Goal: Task Accomplishment & Management: Manage account settings

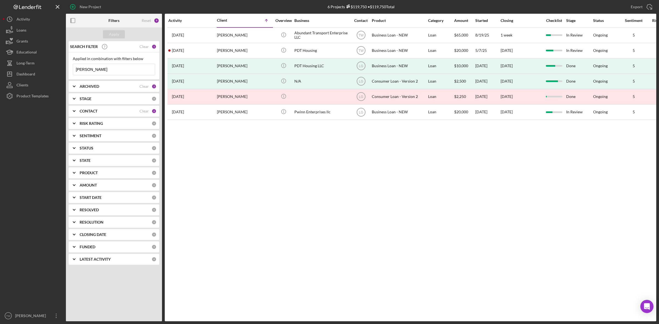
click at [398, 254] on div "Activity Client Icon/Table Sort Arrow Overview Business Contact Product Categor…" at bounding box center [410, 168] width 491 height 308
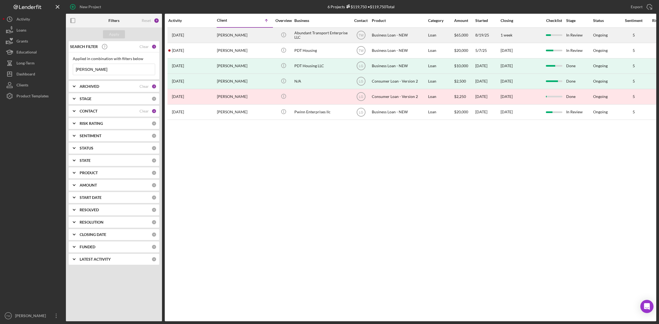
click at [235, 35] on div "[PERSON_NAME]" at bounding box center [244, 35] width 55 height 15
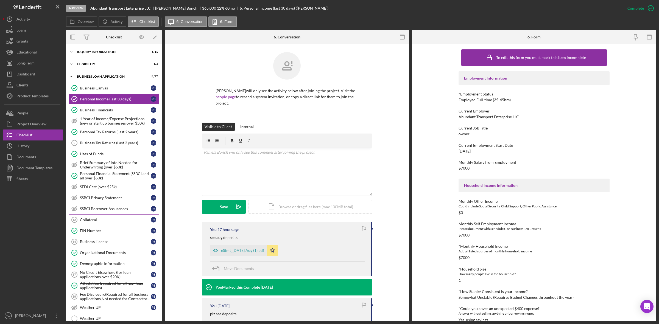
click at [100, 218] on link "Collateral 12 Collateral P B" at bounding box center [114, 219] width 91 height 11
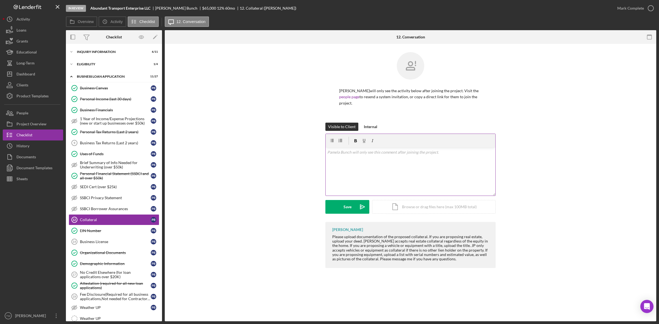
click at [372, 158] on div "v Color teal Color pink Remove color Add row above Add row below Add column bef…" at bounding box center [411, 172] width 170 height 48
click at [352, 206] on div "Upload" at bounding box center [347, 207] width 12 height 14
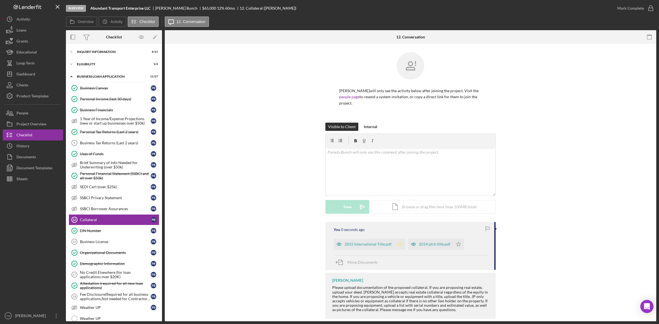
click at [398, 241] on icon "Icon/Star" at bounding box center [399, 244] width 11 height 11
drag, startPoint x: 456, startPoint y: 243, endPoint x: 486, endPoint y: 220, distance: 38.2
click at [456, 243] on icon "Icon/Star" at bounding box center [458, 244] width 11 height 11
click at [627, 11] on div "Mark Complete" at bounding box center [630, 8] width 27 height 11
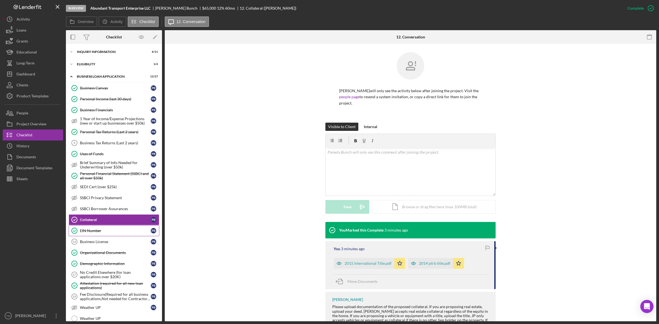
scroll to position [69, 0]
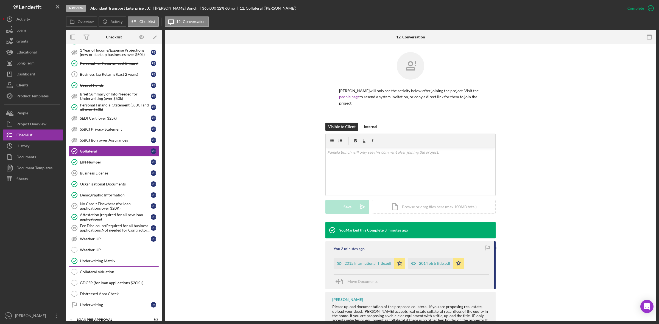
click at [91, 272] on link "Collateral Valuation Collateral Valuation" at bounding box center [114, 272] width 91 height 11
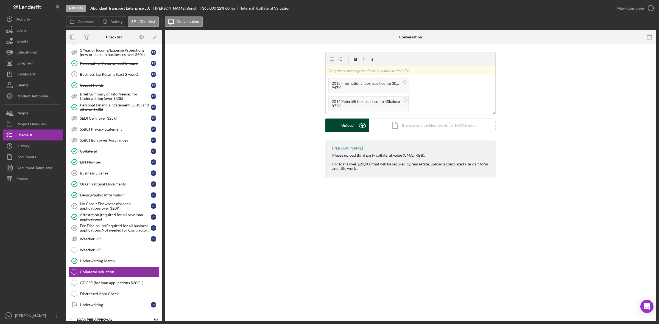
click at [349, 128] on div "Upload" at bounding box center [347, 126] width 12 height 14
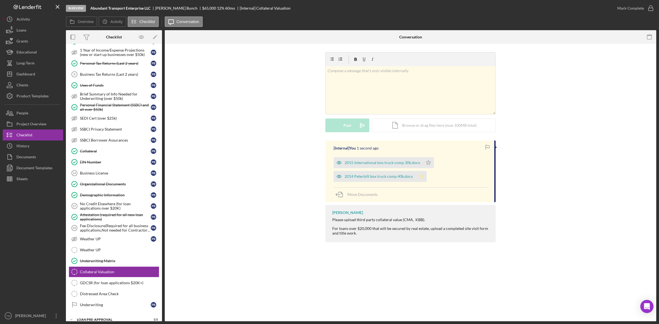
click at [419, 178] on polygon "button" at bounding box center [421, 176] width 5 height 4
click at [427, 160] on icon "Icon/Star" at bounding box center [428, 162] width 11 height 11
click at [637, 9] on div "Mark Complete" at bounding box center [630, 8] width 27 height 11
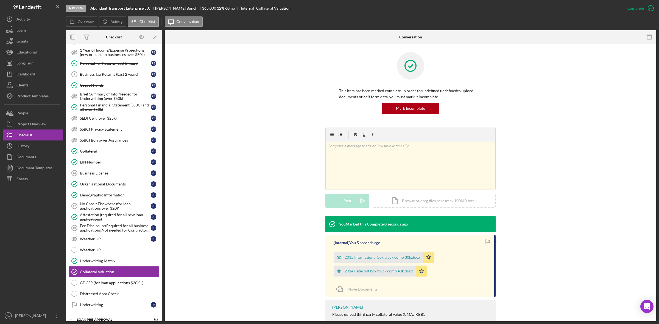
scroll to position [104, 0]
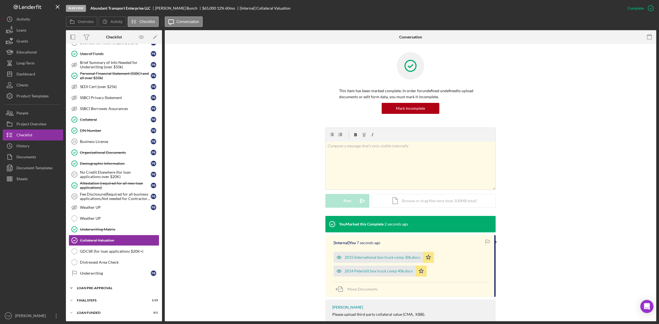
click at [94, 288] on div "LOAN PRE-APPROVAL" at bounding box center [116, 288] width 78 height 3
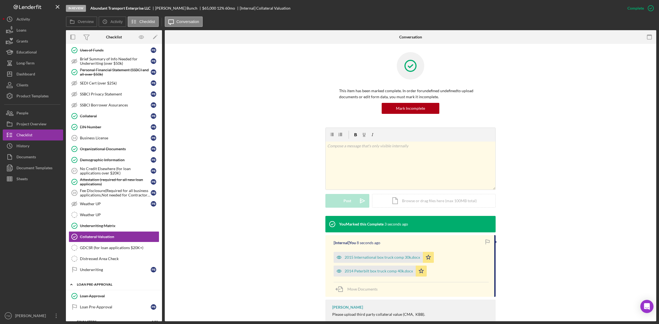
scroll to position [129, 0]
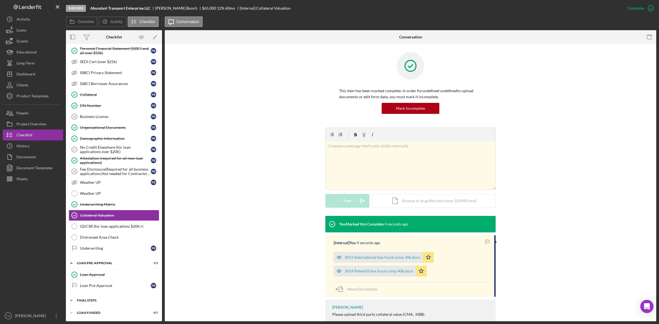
click at [95, 300] on div "FINAL STEPS" at bounding box center [116, 300] width 78 height 3
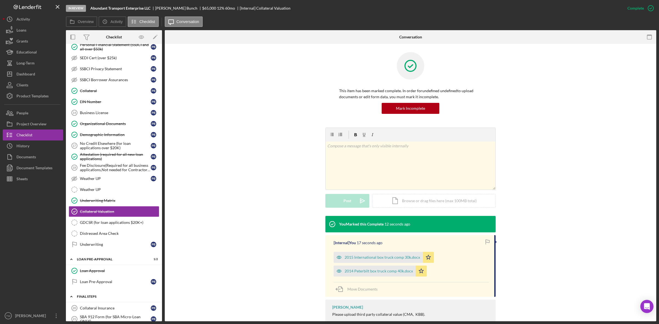
scroll to position [60, 0]
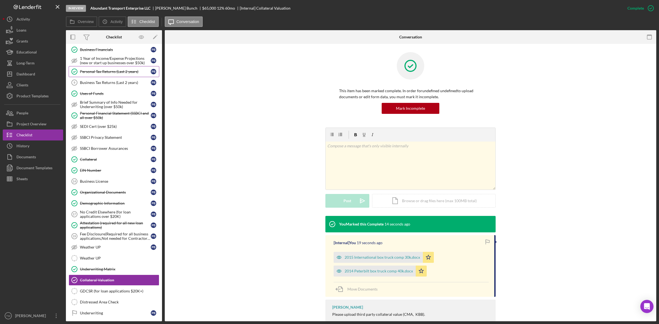
click at [109, 72] on div "Personal Tax Returns (Last 2 years)" at bounding box center [115, 71] width 71 height 4
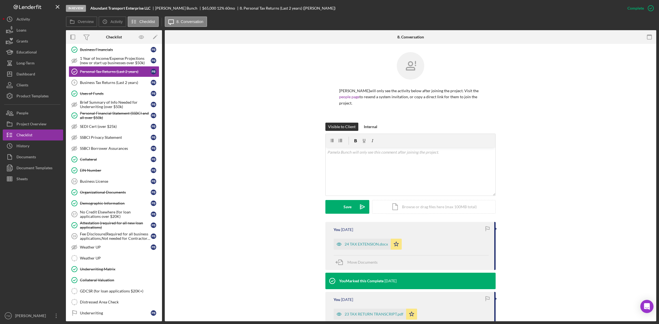
scroll to position [61, 0]
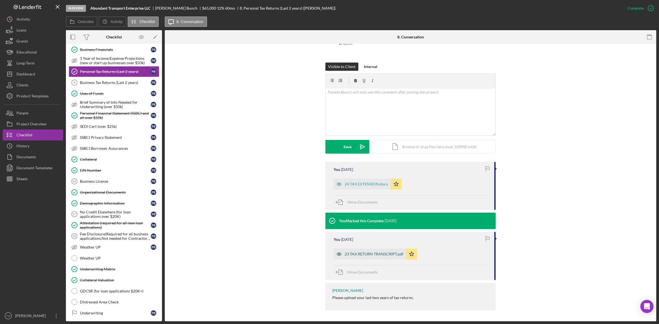
click at [367, 255] on div "23 TAX RETURN TRANSCRIPT.pdf" at bounding box center [373, 254] width 59 height 4
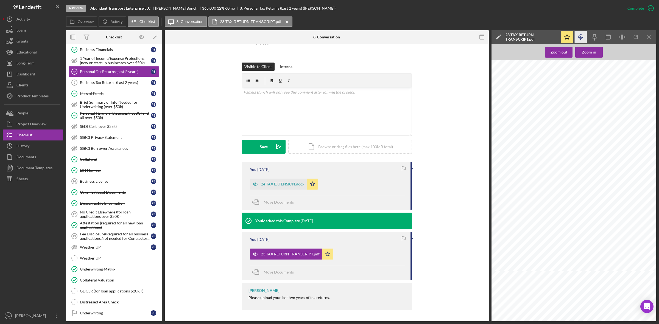
click at [581, 38] on icon "Icon/Download" at bounding box center [580, 37] width 12 height 12
click at [584, 38] on icon "Icon/Download" at bounding box center [580, 37] width 12 height 12
click at [582, 37] on icon "Icon/Download" at bounding box center [580, 37] width 12 height 12
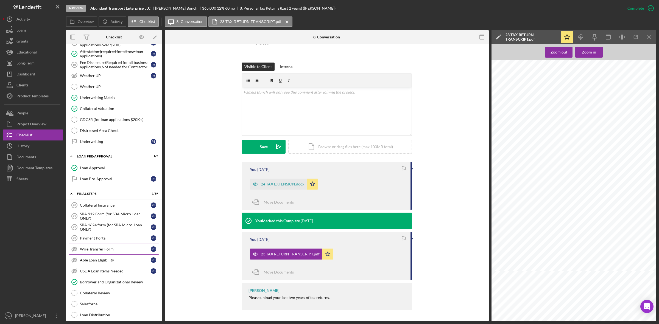
scroll to position [266, 0]
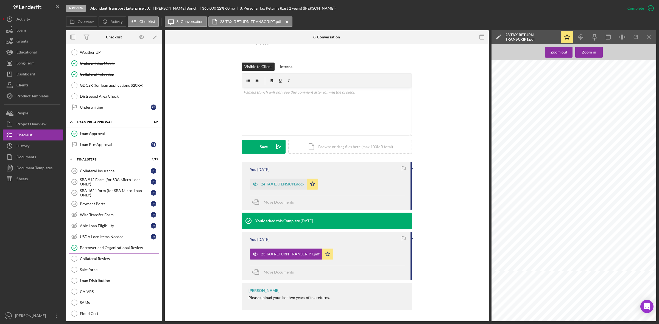
click at [97, 261] on div "Collateral Review" at bounding box center [119, 259] width 79 height 4
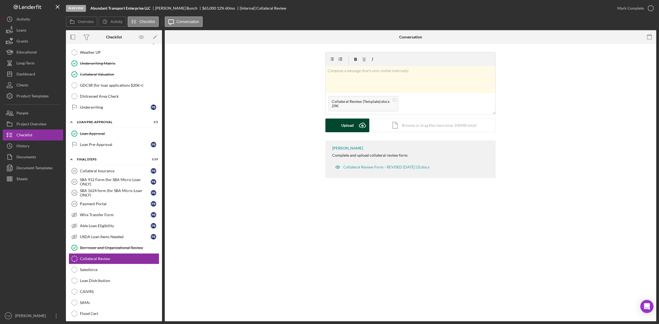
click at [341, 125] on div "Upload" at bounding box center [347, 126] width 12 height 14
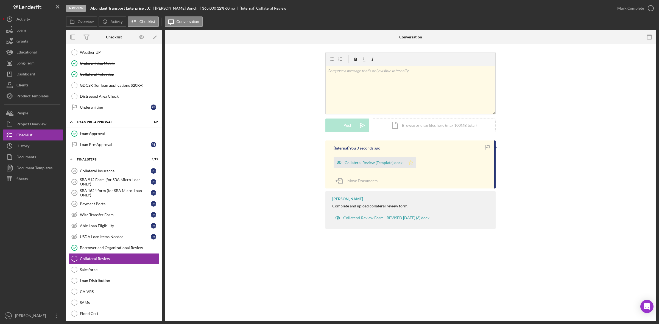
click at [412, 161] on icon "Icon/Star" at bounding box center [410, 162] width 11 height 11
click at [635, 5] on div "Mark Complete" at bounding box center [630, 8] width 27 height 11
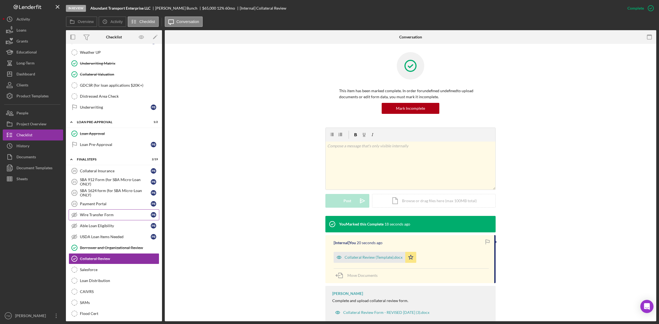
scroll to position [232, 0]
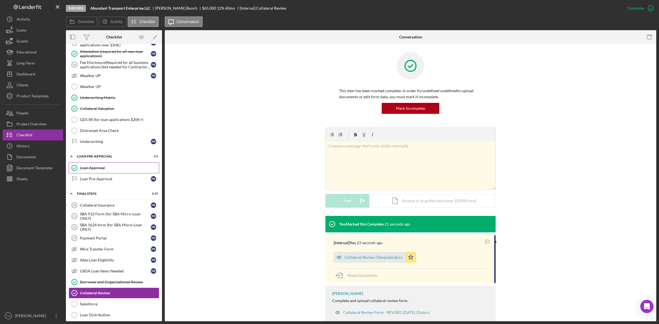
click at [87, 173] on link "Loan Approval Loan Approval" at bounding box center [114, 167] width 91 height 11
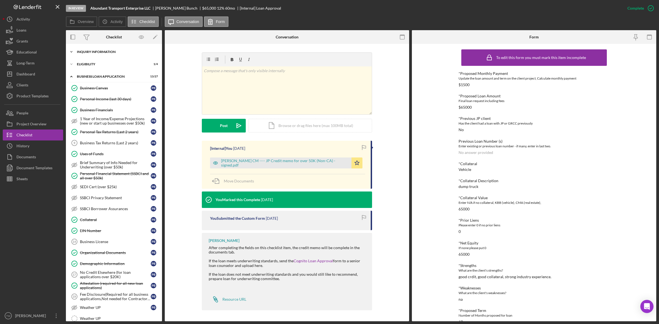
click at [84, 50] on div "INQUIRY INFORMATION" at bounding box center [116, 51] width 78 height 3
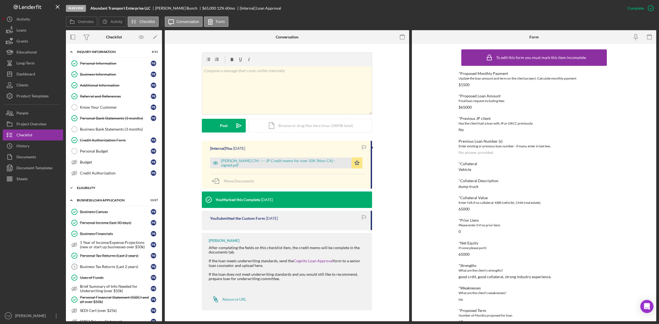
click at [101, 193] on div "Icon/Expander ELIGIBILITY 1 / 4" at bounding box center [114, 188] width 96 height 11
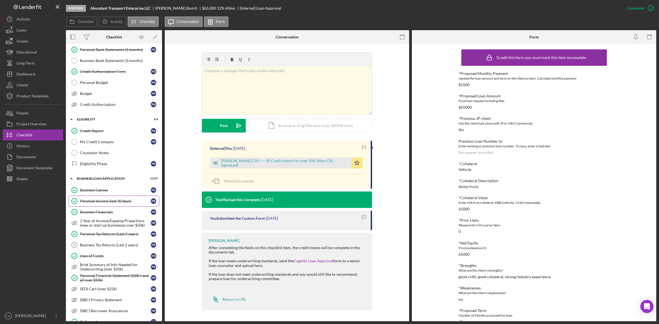
scroll to position [103, 0]
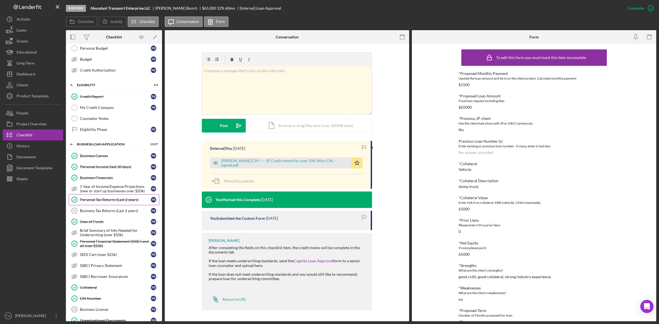
click at [102, 202] on div "Personal Tax Returns (Last 2 years)" at bounding box center [115, 200] width 71 height 4
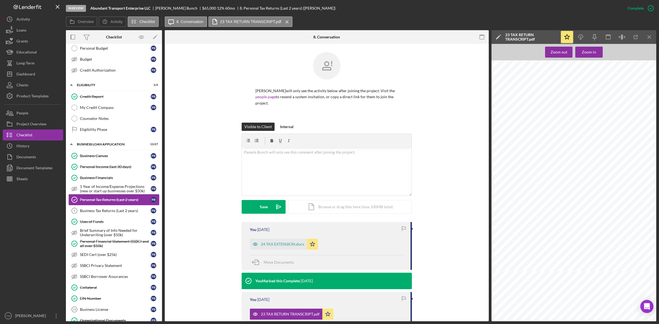
scroll to position [69, 0]
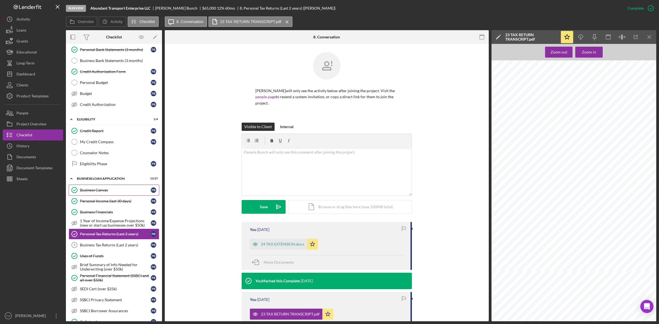
click at [107, 196] on link "Business Canvas Business Canvas P B" at bounding box center [114, 190] width 91 height 11
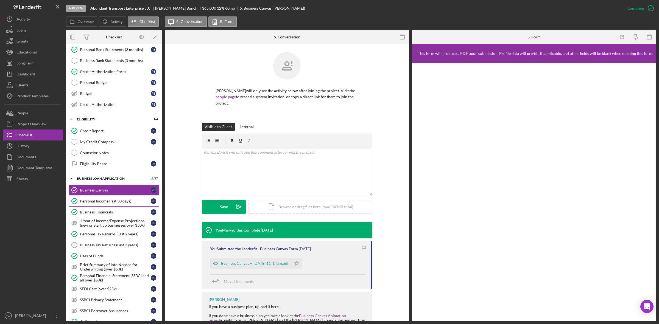
click at [98, 201] on link "Personal Income (last 30 days) Personal Income (last 30 days) P B" at bounding box center [114, 201] width 91 height 11
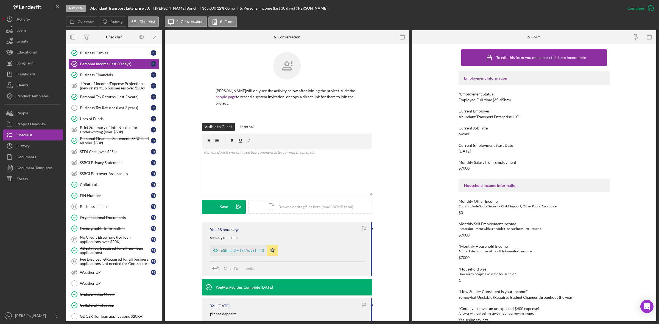
scroll to position [309, 0]
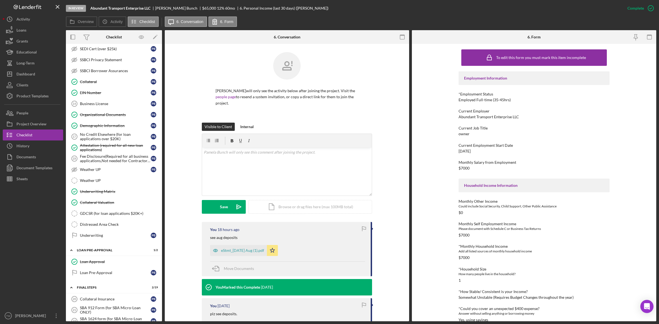
click at [17, 284] on div at bounding box center [33, 247] width 60 height 126
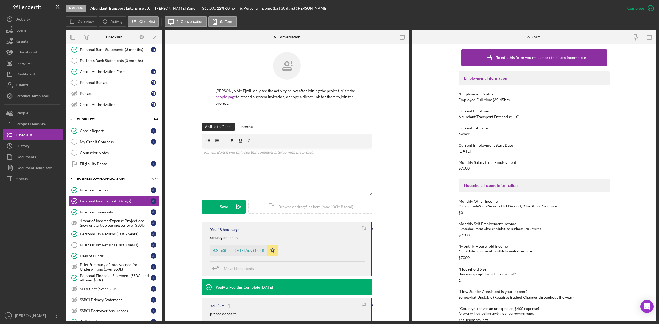
scroll to position [103, 0]
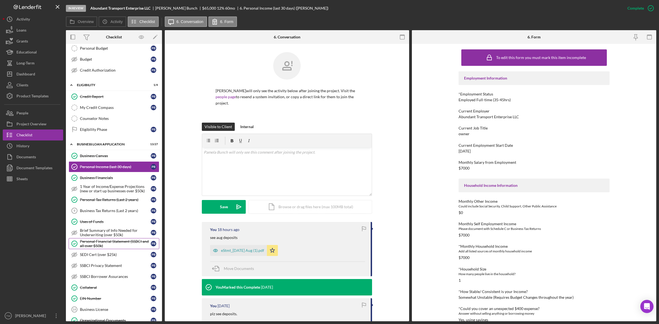
click at [123, 243] on div "Personal Financial Statement (SSBCI and all over $50k)" at bounding box center [115, 243] width 71 height 9
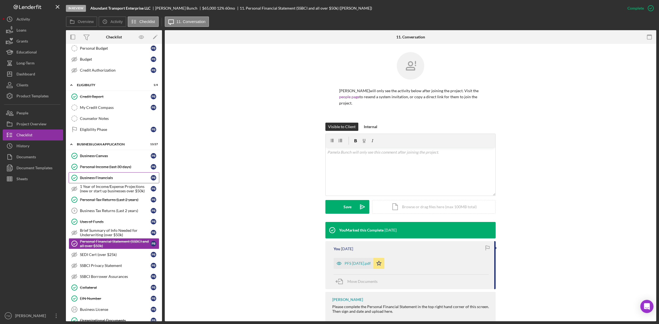
click at [90, 183] on link "Business Financials Business Financials P B" at bounding box center [114, 177] width 91 height 11
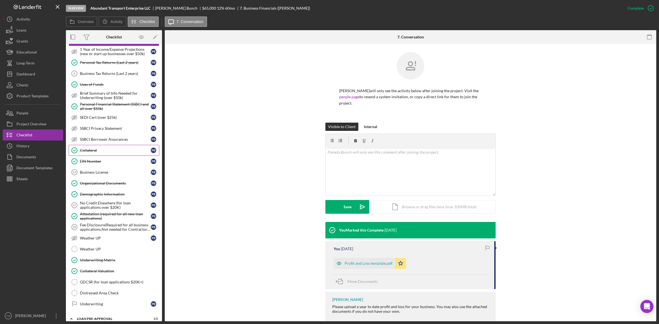
scroll to position [309, 0]
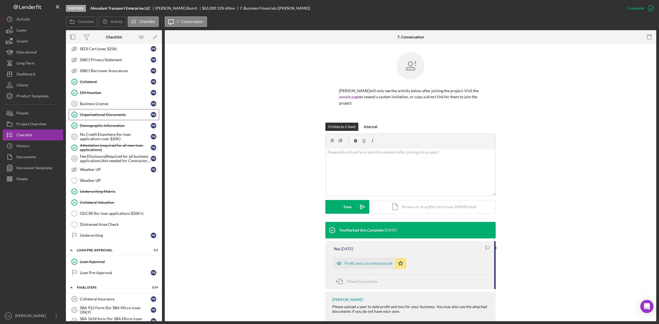
click at [104, 117] on div "Organizational Documents" at bounding box center [115, 115] width 71 height 4
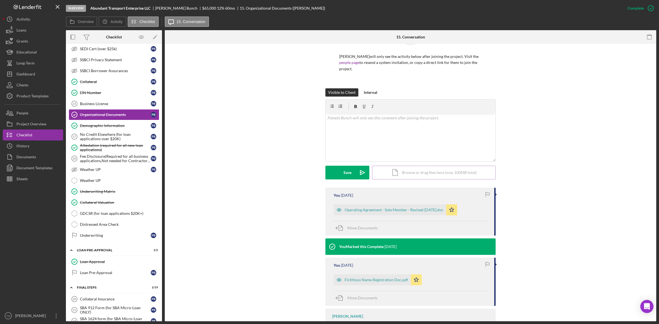
scroll to position [69, 0]
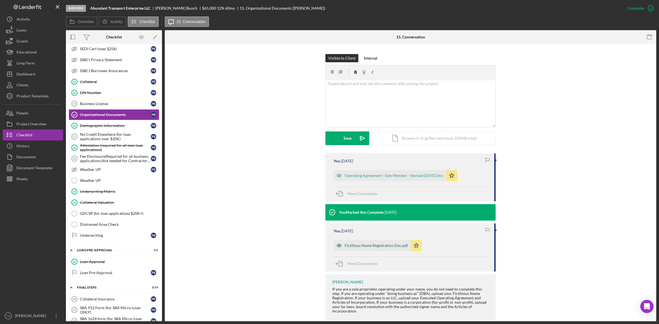
click at [385, 248] on div "Fictitious Name Registration Doc.pdf" at bounding box center [371, 245] width 77 height 11
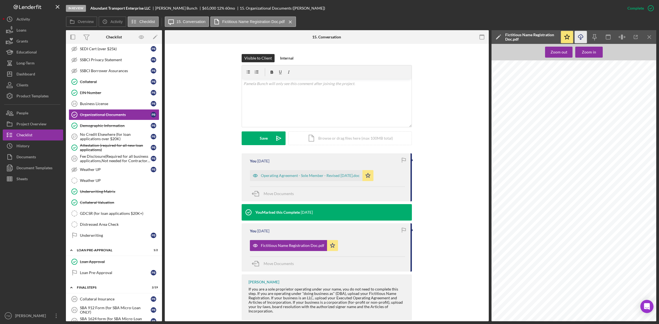
click at [580, 38] on line "button" at bounding box center [580, 37] width 0 height 3
drag, startPoint x: 97, startPoint y: 5, endPoint x: 150, endPoint y: 6, distance: 53.3
click at [150, 6] on div "In Review Abundant Transport Enterprise LLC [PERSON_NAME] $65,000 $65,000 12 % …" at bounding box center [344, 8] width 556 height 16
click at [261, 140] on div "Upload" at bounding box center [263, 138] width 12 height 14
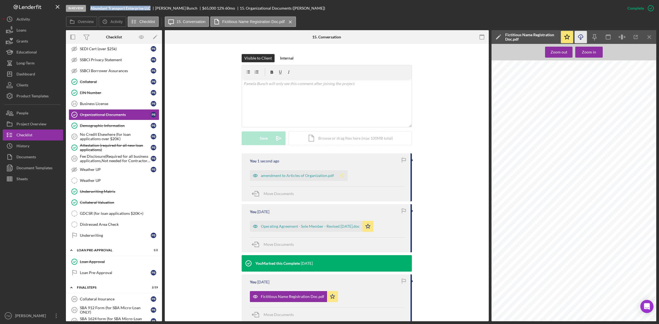
click at [337, 176] on icon "Icon/Star" at bounding box center [341, 175] width 11 height 11
click at [330, 297] on icon "Icon/Star" at bounding box center [332, 296] width 11 height 11
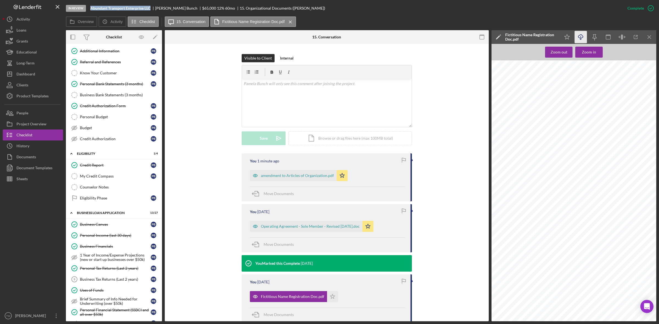
scroll to position [0, 0]
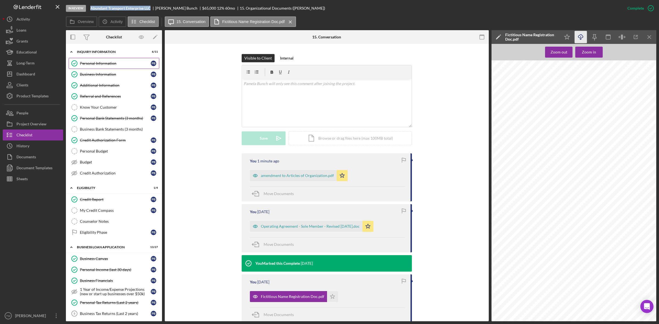
click at [108, 66] on link "Personal Information Personal Information P B" at bounding box center [114, 63] width 91 height 11
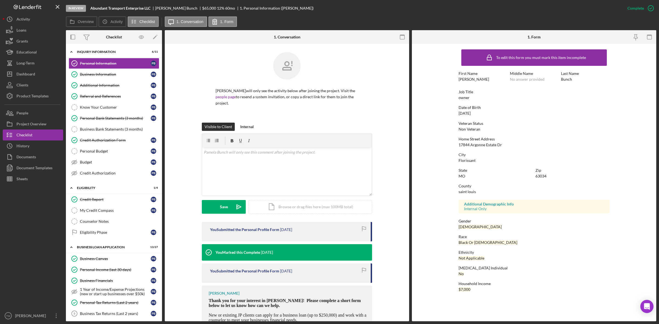
click at [488, 144] on div "17844 Argonne Estate Dr" at bounding box center [479, 145] width 43 height 4
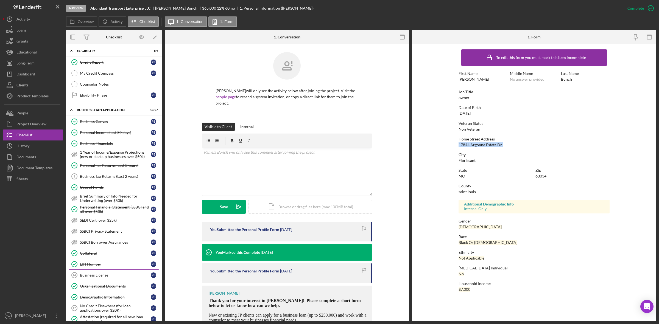
click at [95, 263] on link "EIN Number EIN Number P B" at bounding box center [114, 264] width 91 height 11
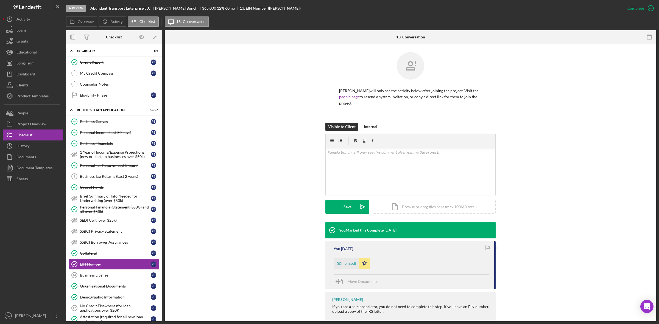
scroll to position [10, 0]
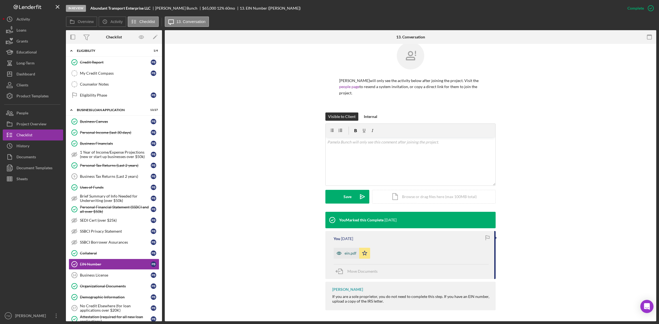
click at [344, 250] on div "ein.pdf" at bounding box center [346, 253] width 26 height 11
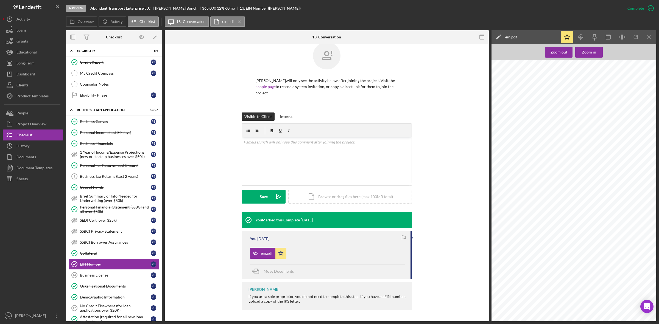
scroll to position [0, 0]
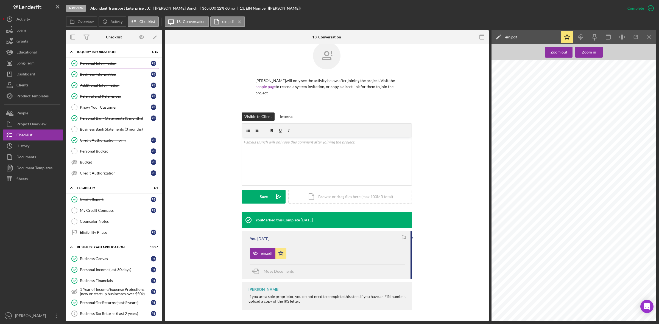
click at [100, 61] on link "Personal Information Personal Information P B" at bounding box center [114, 63] width 91 height 11
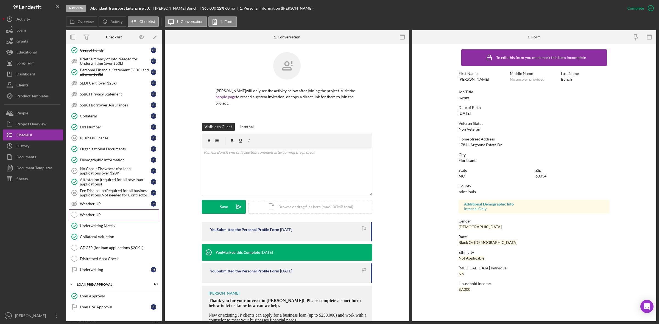
scroll to position [309, 0]
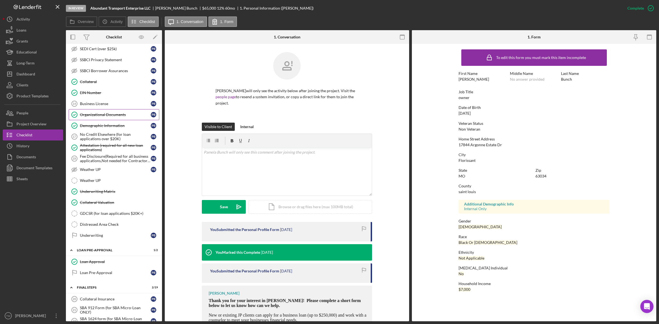
click at [101, 117] on div "Organizational Documents" at bounding box center [115, 115] width 71 height 4
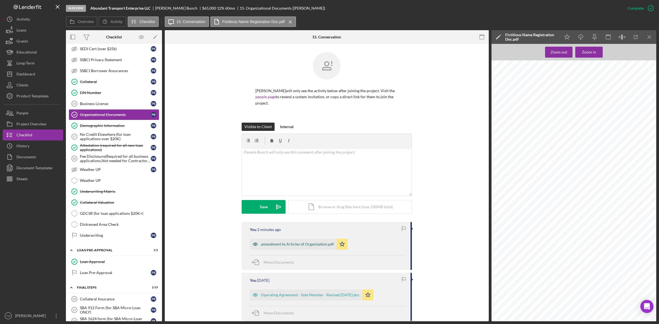
click at [281, 245] on div "amendment to Articles of Organization.pdf" at bounding box center [297, 244] width 73 height 4
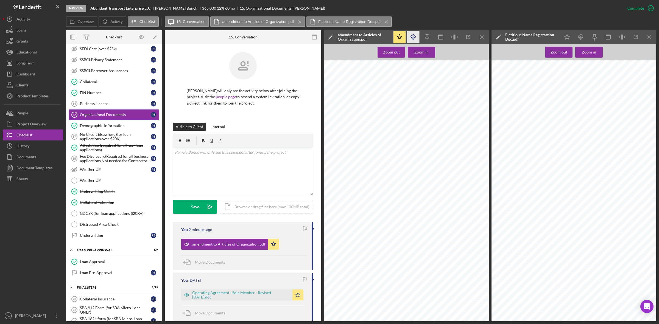
click at [415, 40] on icon "Icon/Download" at bounding box center [413, 37] width 12 height 12
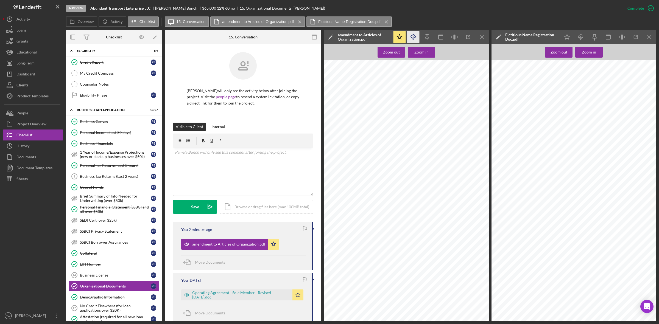
scroll to position [103, 0]
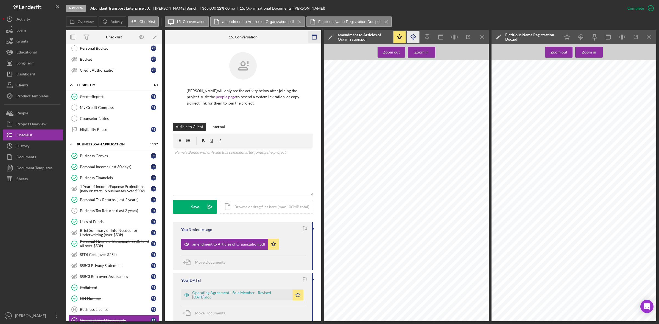
click at [481, 34] on icon "Icon/Menu Close" at bounding box center [482, 37] width 12 height 12
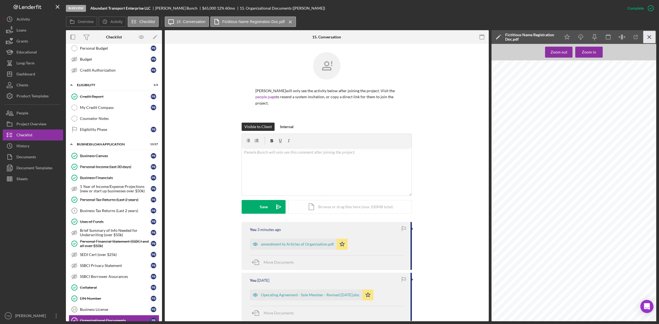
click at [650, 38] on line "button" at bounding box center [648, 36] width 3 height 3
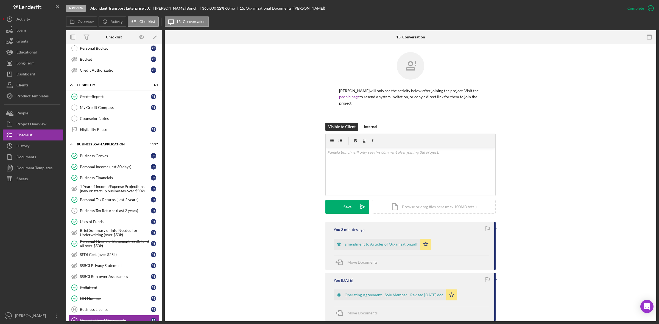
scroll to position [206, 0]
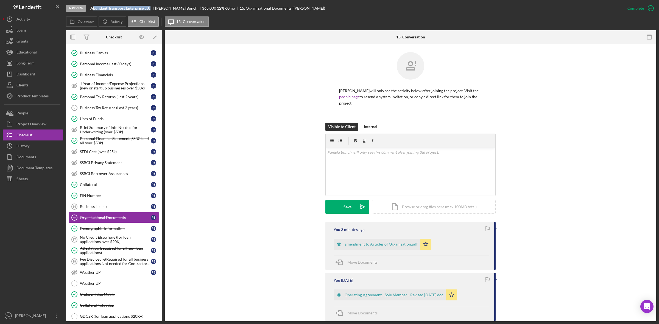
drag, startPoint x: 92, startPoint y: 9, endPoint x: 124, endPoint y: 12, distance: 31.4
click at [124, 12] on div "In Review Abundant Transport Enterprise LLC [PERSON_NAME] $65,000 $65,000 12 % …" at bounding box center [344, 8] width 556 height 16
drag, startPoint x: 91, startPoint y: 8, endPoint x: 152, endPoint y: 9, distance: 61.2
click at [152, 9] on div "Abundant Transport Enterprise LLC" at bounding box center [122, 8] width 65 height 4
copy b "Abundant Transport Enterprise LLC"
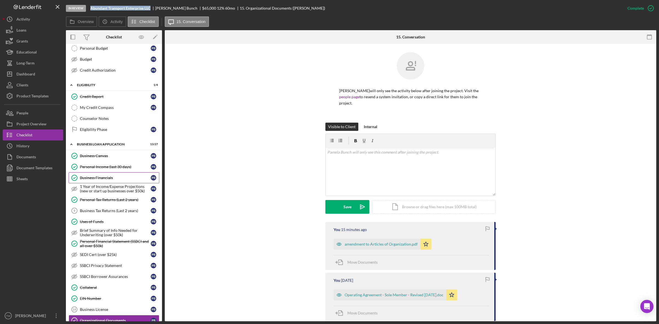
scroll to position [172, 0]
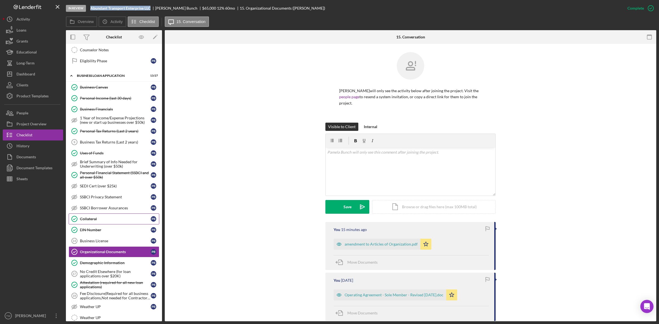
click at [89, 221] on div "Collateral" at bounding box center [115, 219] width 71 height 4
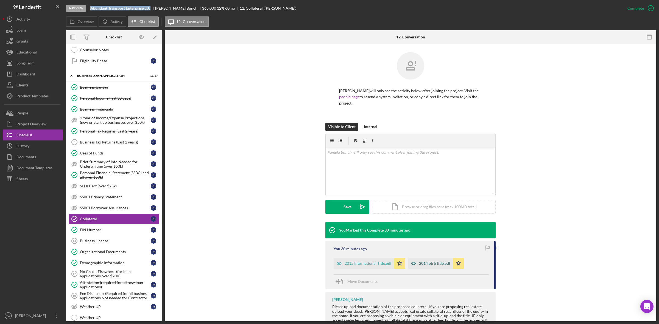
click at [435, 264] on div "2014 ptrb title.pdf" at bounding box center [434, 263] width 31 height 4
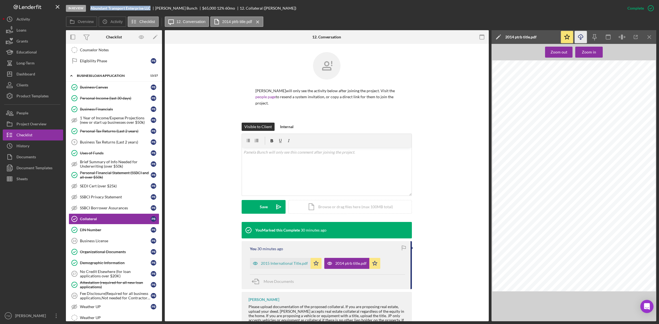
click at [581, 35] on icon "Icon/Download" at bounding box center [580, 37] width 12 height 12
click at [271, 265] on div "2015 International Title.pdf" at bounding box center [284, 263] width 47 height 4
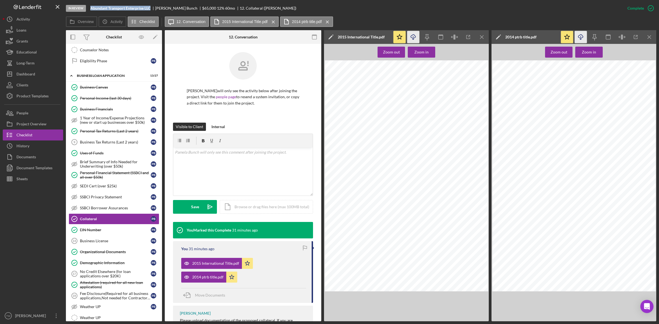
click at [416, 37] on icon "Icon/Download" at bounding box center [413, 37] width 12 height 12
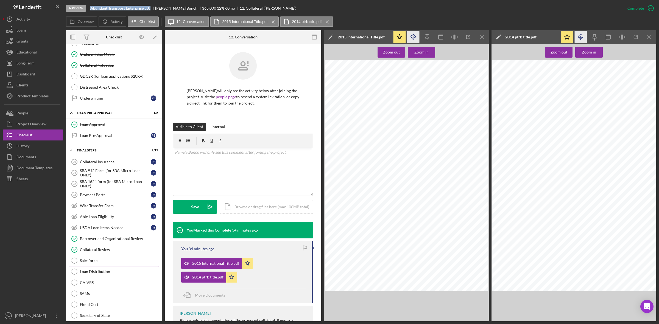
click at [104, 274] on div "Loan Distribution" at bounding box center [119, 272] width 79 height 4
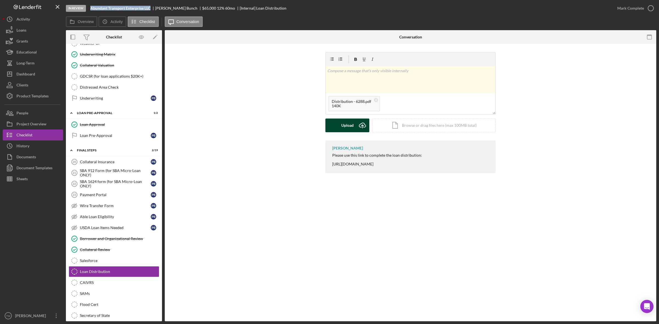
click at [341, 127] on div "Upload" at bounding box center [347, 126] width 12 height 14
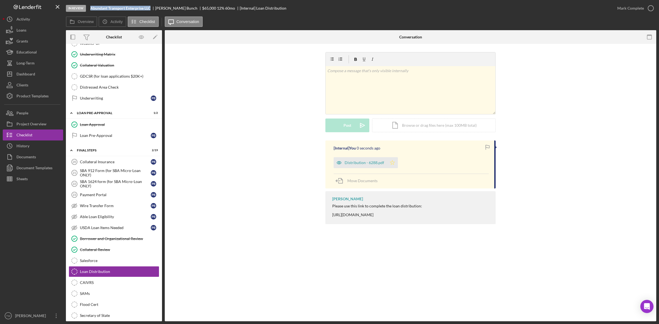
click at [395, 165] on icon "Icon/Star" at bounding box center [392, 162] width 11 height 11
click at [629, 1] on div "Mark Complete" at bounding box center [634, 8] width 44 height 16
click at [628, 6] on div "Mark Complete" at bounding box center [630, 8] width 27 height 11
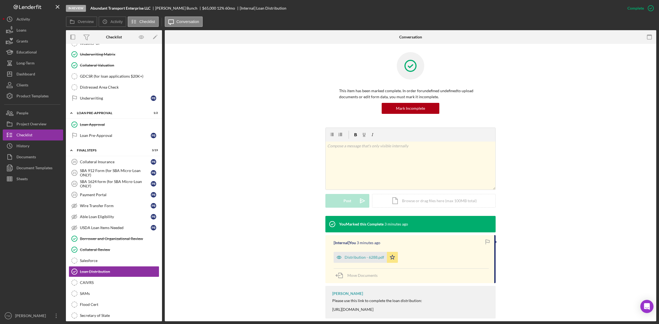
scroll to position [9, 0]
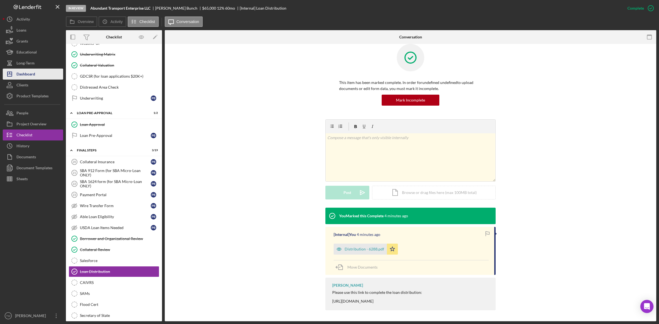
drag, startPoint x: 36, startPoint y: 80, endPoint x: 36, endPoint y: 76, distance: 3.6
click at [36, 80] on button "Clients" at bounding box center [33, 85] width 60 height 11
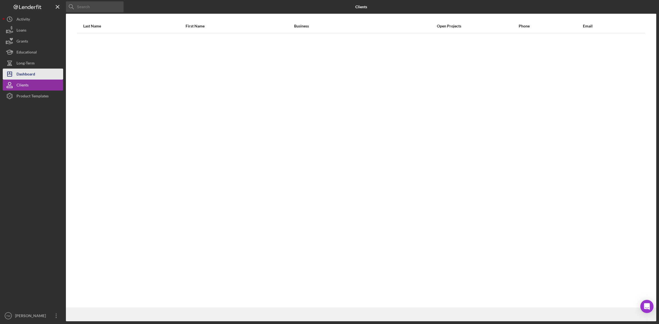
click at [36, 76] on button "Icon/Dashboard Dashboard" at bounding box center [33, 74] width 60 height 11
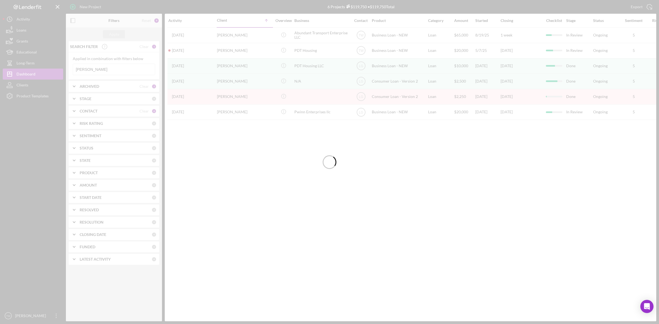
click at [113, 69] on div at bounding box center [329, 162] width 659 height 324
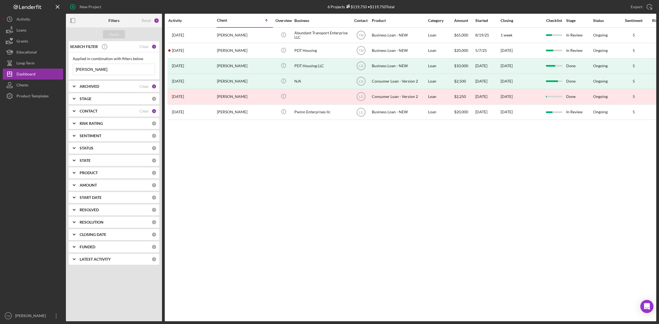
click at [113, 69] on input "[PERSON_NAME]" at bounding box center [114, 69] width 82 height 11
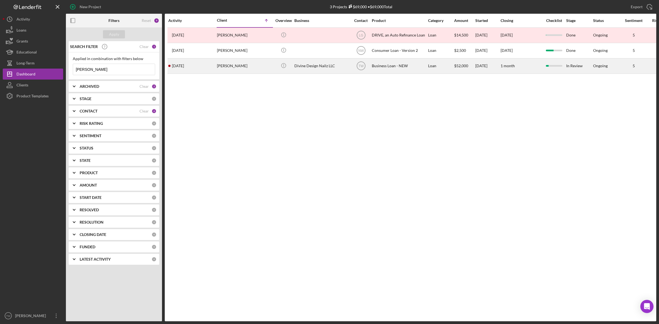
type input "[PERSON_NAME]"
click at [239, 68] on div "[PERSON_NAME]" at bounding box center [244, 66] width 55 height 15
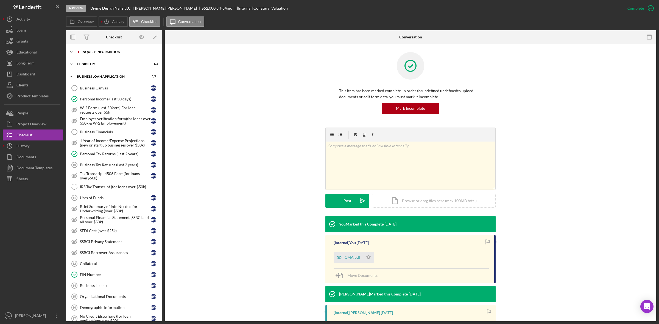
click at [102, 52] on div "INQUIRY INFORMATION" at bounding box center [119, 51] width 74 height 3
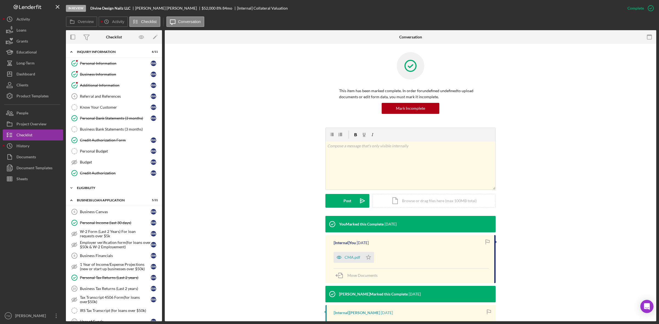
click at [104, 190] on div "ELIGIBILITY" at bounding box center [116, 187] width 78 height 3
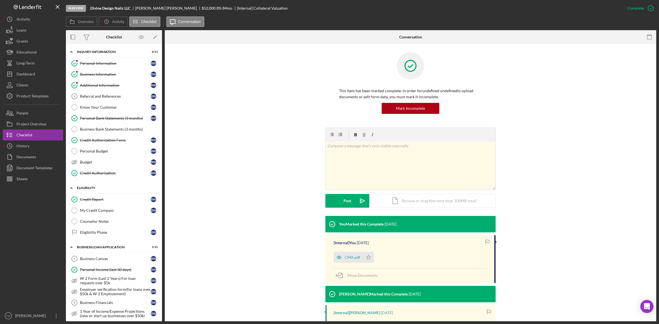
scroll to position [103, 0]
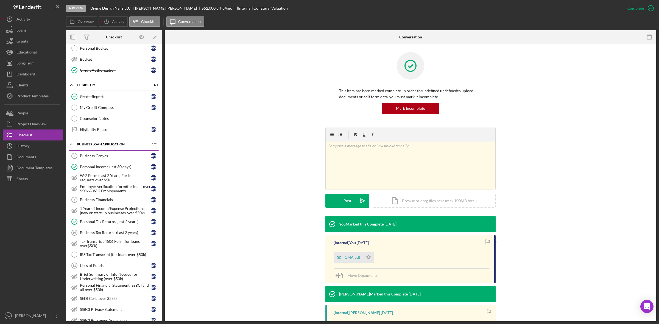
click at [108, 158] on div "Business Canvas" at bounding box center [115, 156] width 71 height 4
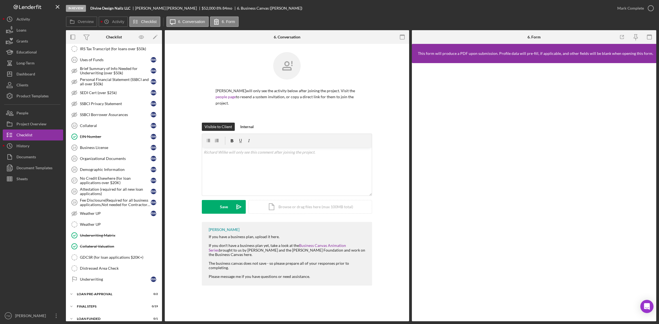
scroll to position [321, 0]
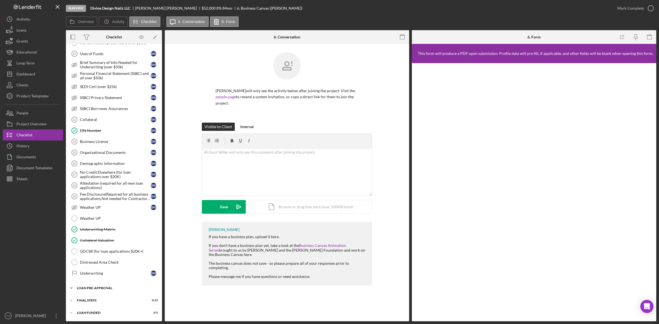
click at [94, 290] on div "Icon/Expander LOAN PRE-APPROVAL 0 / 2" at bounding box center [114, 288] width 96 height 11
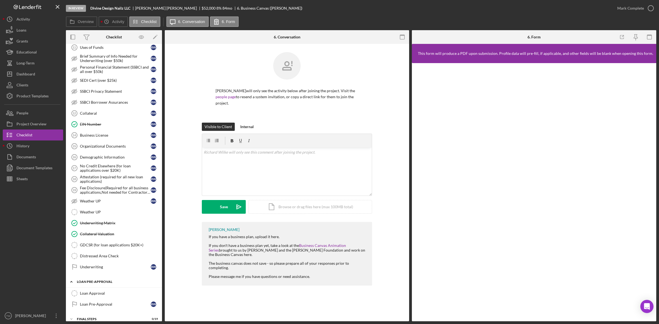
scroll to position [346, 0]
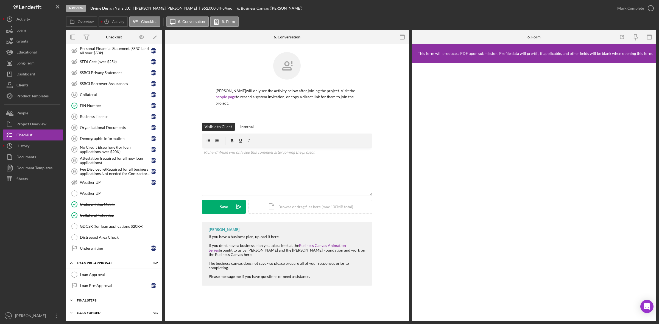
click at [94, 305] on div "Icon/Expander FINAL STEPS 0 / 19" at bounding box center [114, 300] width 96 height 11
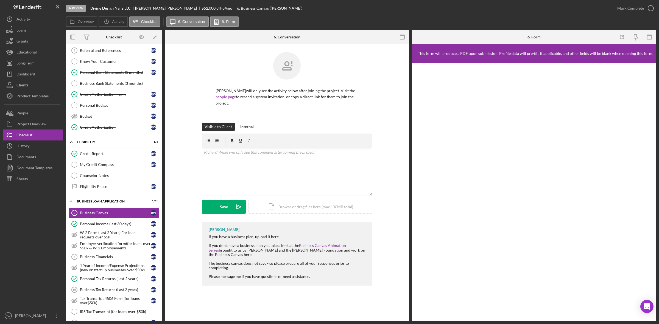
scroll to position [0, 0]
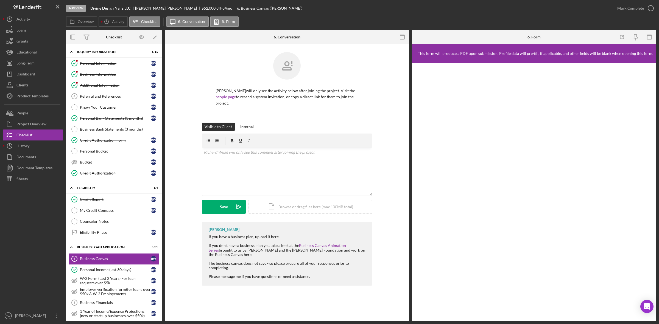
click at [125, 270] on div "Personal Income (last 30 days)" at bounding box center [115, 270] width 71 height 4
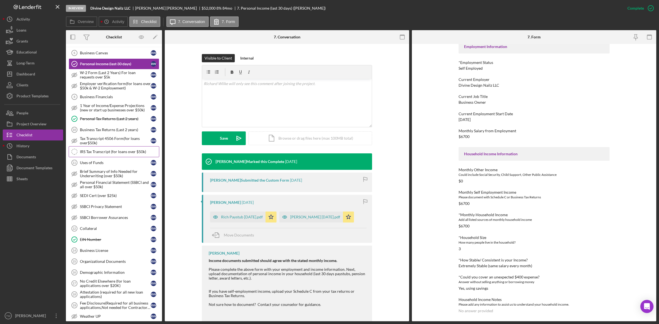
scroll to position [69, 0]
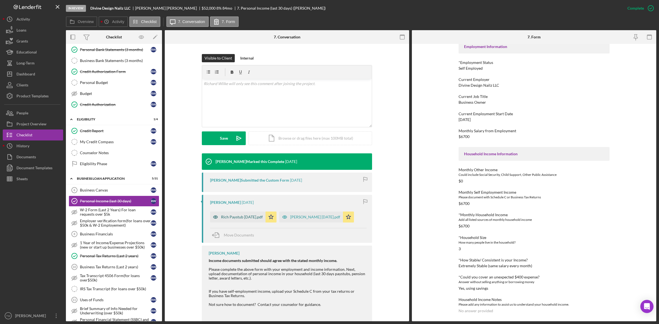
click at [237, 214] on div "Rich Paystub [DATE].pdf" at bounding box center [237, 217] width 55 height 11
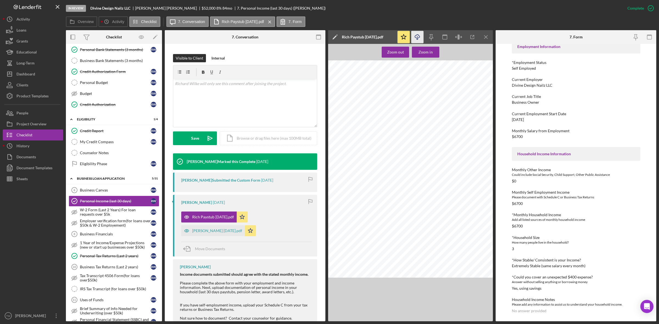
click at [416, 36] on icon "Icon/Download" at bounding box center [417, 37] width 12 height 12
click at [213, 233] on div "[PERSON_NAME] [DATE].pdf" at bounding box center [217, 231] width 50 height 4
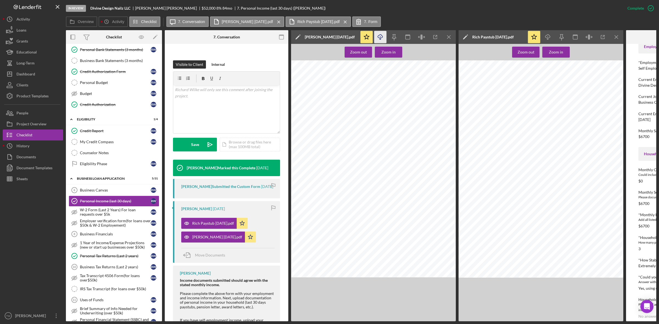
click at [379, 38] on icon "Icon/Download" at bounding box center [380, 37] width 12 height 12
click at [447, 35] on icon "Icon/Menu Close" at bounding box center [449, 37] width 12 height 12
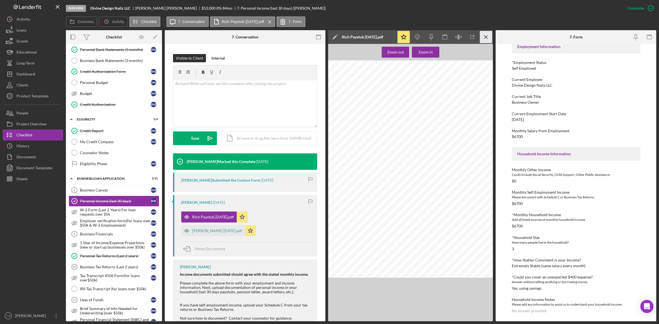
click at [488, 38] on icon "Icon/Menu Close" at bounding box center [486, 37] width 12 height 12
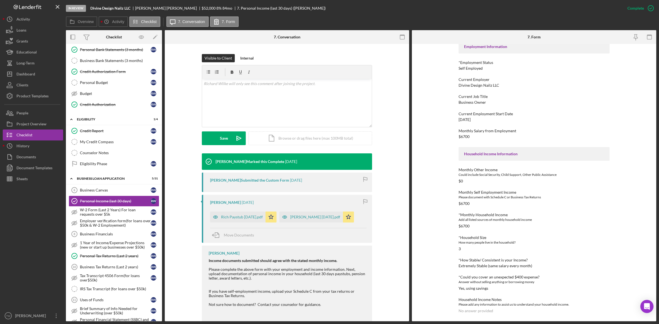
scroll to position [0, 0]
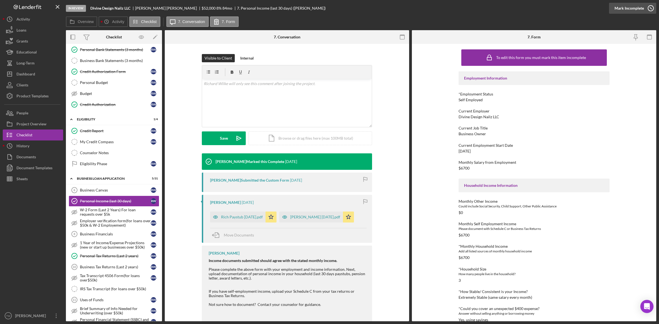
click at [632, 11] on div "Mark Incomplete" at bounding box center [628, 8] width 29 height 11
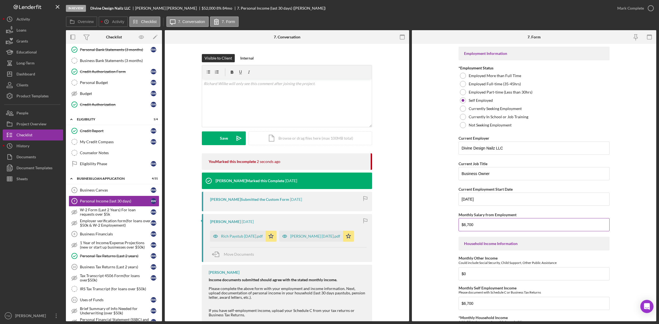
click at [498, 226] on input "$6,700" at bounding box center [533, 224] width 151 height 13
type input "$10,000"
click at [490, 84] on label "Employed Full-time (35-45hrs)" at bounding box center [495, 84] width 52 height 4
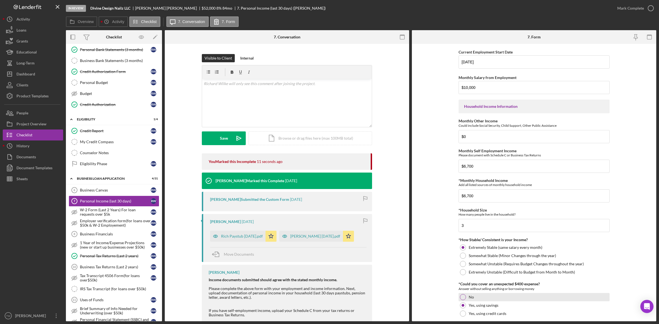
scroll to position [172, 0]
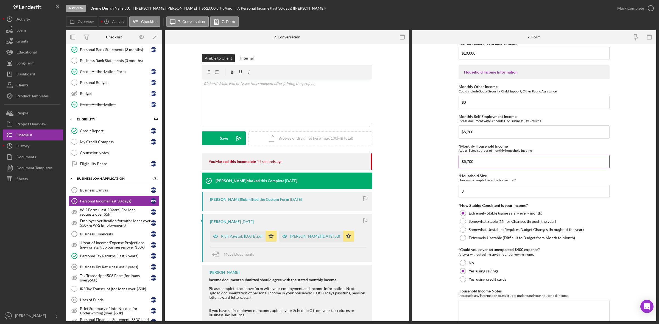
click at [483, 163] on input "$6,700" at bounding box center [533, 161] width 151 height 13
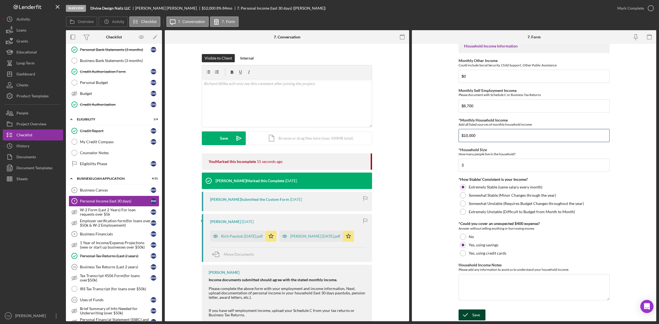
type input "$10,000"
click at [479, 316] on button "Save" at bounding box center [471, 315] width 27 height 11
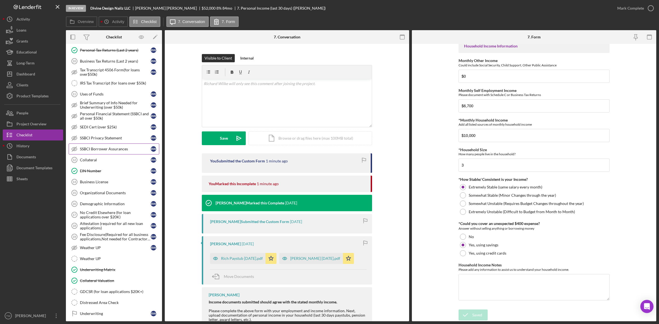
scroll to position [309, 0]
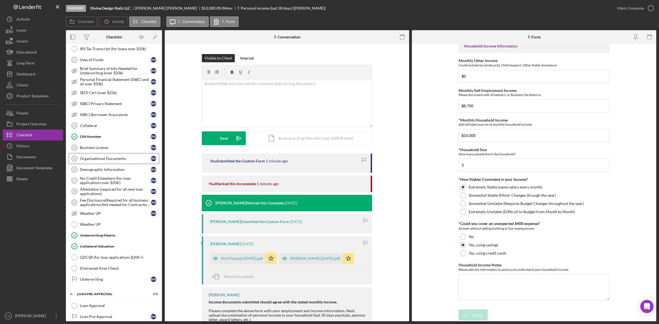
click at [102, 161] on div "Organizational Documents" at bounding box center [115, 158] width 71 height 4
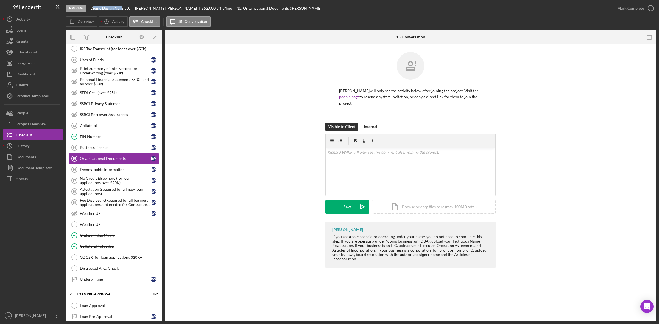
drag, startPoint x: 92, startPoint y: 6, endPoint x: 113, endPoint y: 10, distance: 20.9
click at [123, 8] on b "Divine Design Nailz LLC" at bounding box center [110, 8] width 40 height 4
drag, startPoint x: 92, startPoint y: 8, endPoint x: 131, endPoint y: 7, distance: 38.7
click at [130, 7] on b "Divine Design Nailz LLC" at bounding box center [110, 8] width 40 height 4
copy b "Divine Design Nailz LLC"
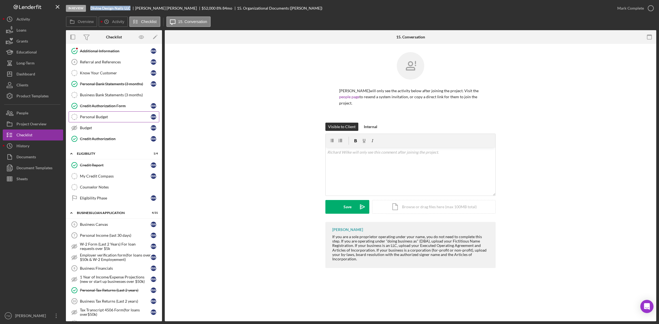
scroll to position [34, 0]
drag, startPoint x: 390, startPoint y: 173, endPoint x: 495, endPoint y: 77, distance: 142.2
click at [394, 170] on div "v Color teal Color pink Remove color Add row above Add row below Add column bef…" at bounding box center [411, 172] width 170 height 48
click at [350, 212] on div "Upload" at bounding box center [347, 207] width 12 height 14
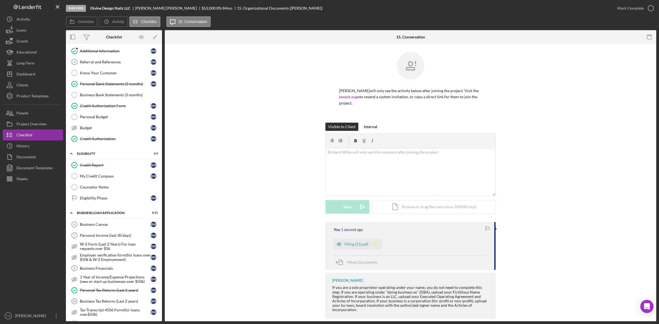
click at [376, 245] on polygon "button" at bounding box center [376, 244] width 5 height 4
drag, startPoint x: 91, startPoint y: 7, endPoint x: 131, endPoint y: 8, distance: 40.1
click at [130, 8] on b "Divine Design Nailz LLC" at bounding box center [110, 8] width 40 height 4
copy b "Divine Design Nailz LLC"
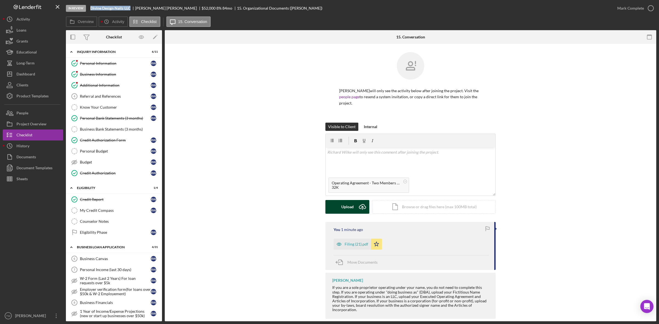
click at [332, 206] on button "Upload Icon/Upload" at bounding box center [347, 207] width 44 height 14
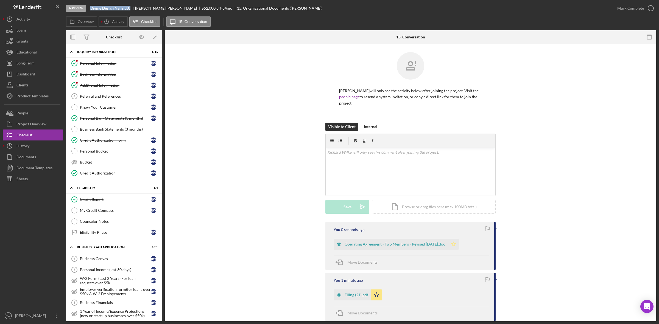
click at [459, 243] on icon "Icon/Star" at bounding box center [453, 244] width 11 height 11
click at [630, 5] on div "Mark Complete" at bounding box center [630, 8] width 27 height 11
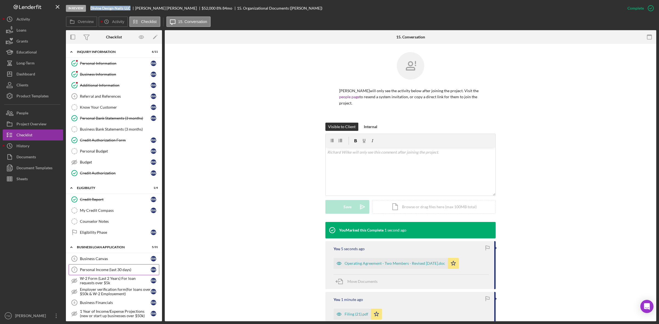
click at [100, 272] on div "Personal Income (last 30 days)" at bounding box center [115, 270] width 71 height 4
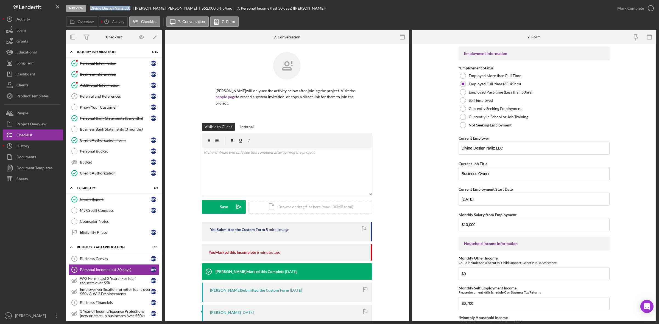
scroll to position [123, 0]
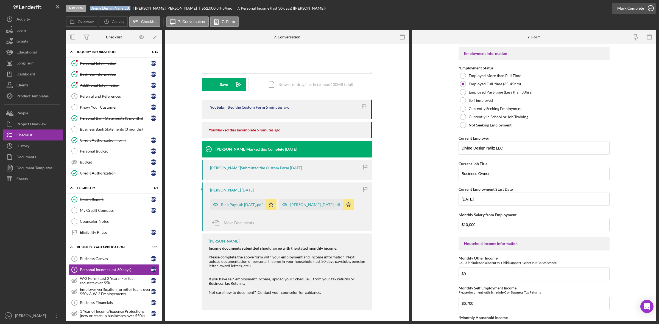
click at [630, 10] on div "Mark Complete" at bounding box center [630, 8] width 27 height 11
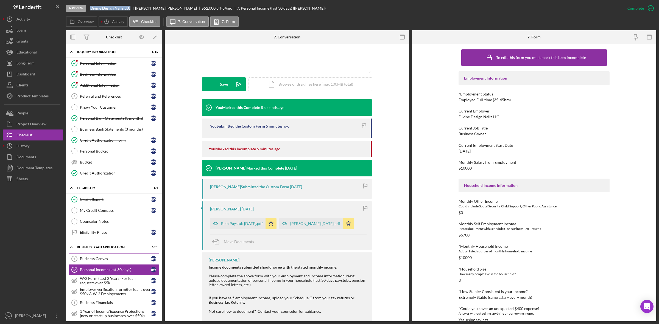
click at [95, 261] on div "Business Canvas" at bounding box center [115, 259] width 71 height 4
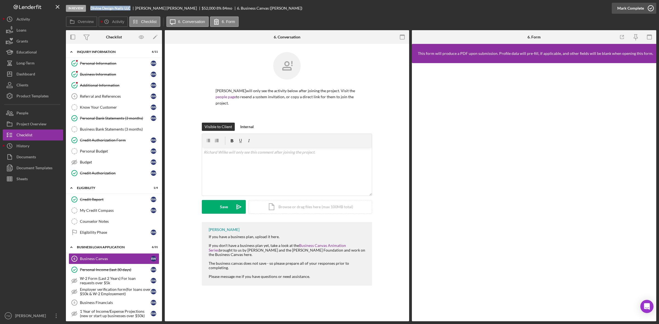
click at [636, 7] on div "Mark Complete" at bounding box center [630, 8] width 27 height 11
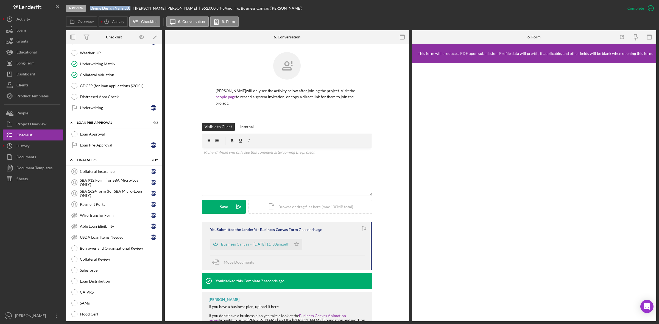
scroll to position [560, 0]
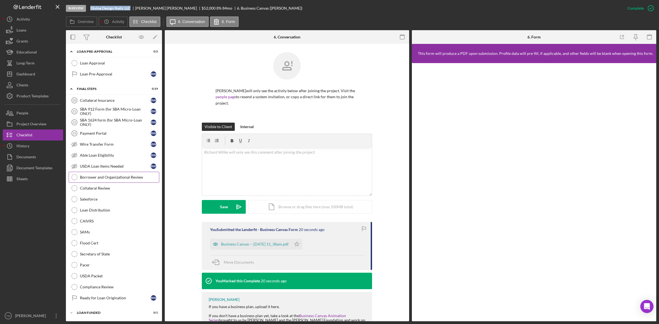
click at [124, 178] on div "Borrower and Organizational Review" at bounding box center [119, 177] width 79 height 4
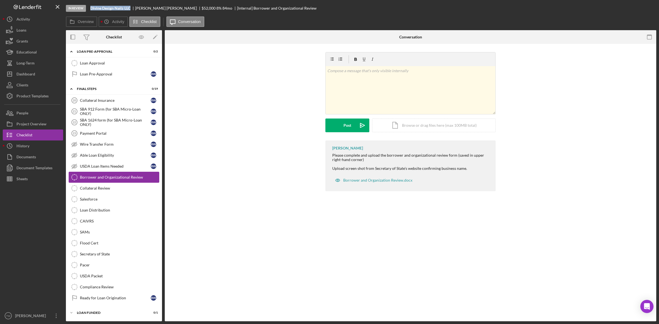
scroll to position [560, 0]
click at [104, 186] on div "Collateral Review" at bounding box center [119, 188] width 79 height 4
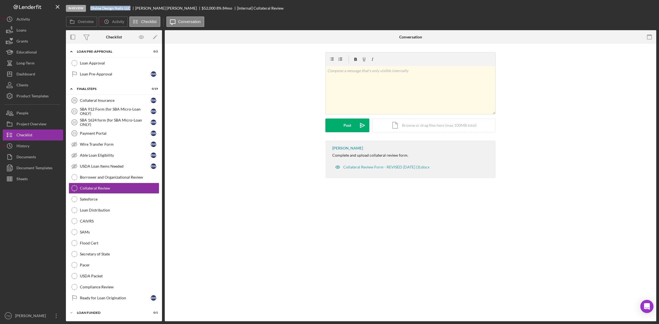
scroll to position [560, 0]
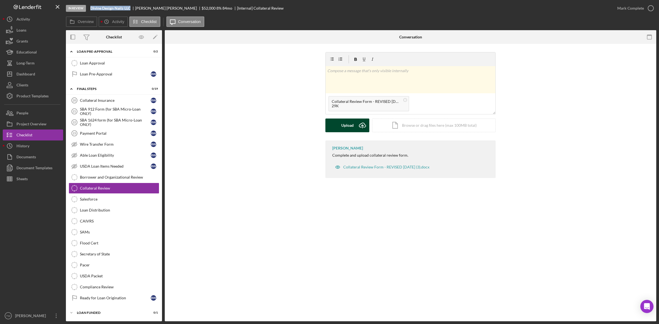
click at [338, 125] on button "Upload Icon/Upload" at bounding box center [347, 126] width 44 height 14
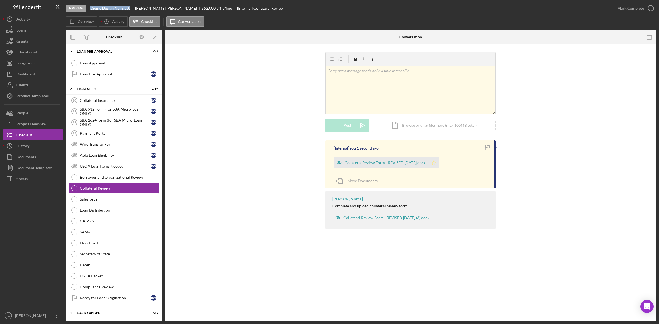
click at [436, 164] on icon "Icon/Star" at bounding box center [433, 162] width 11 height 11
click at [630, 9] on div "Mark Complete" at bounding box center [630, 8] width 27 height 11
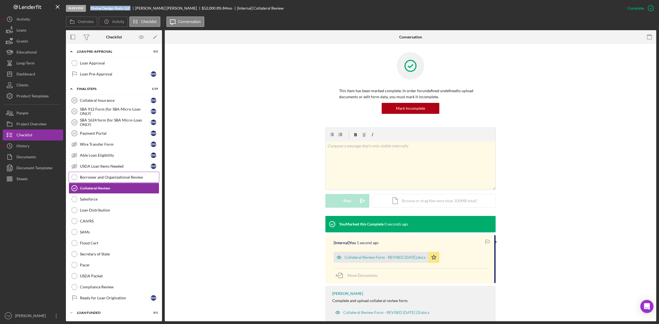
click at [124, 175] on div "Borrower and Organizational Review" at bounding box center [119, 177] width 79 height 4
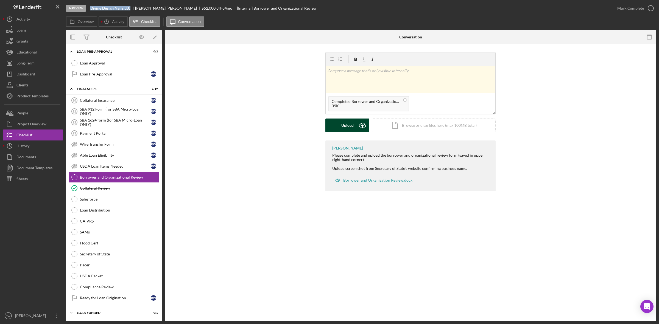
click at [346, 128] on div "Upload" at bounding box center [347, 126] width 12 height 14
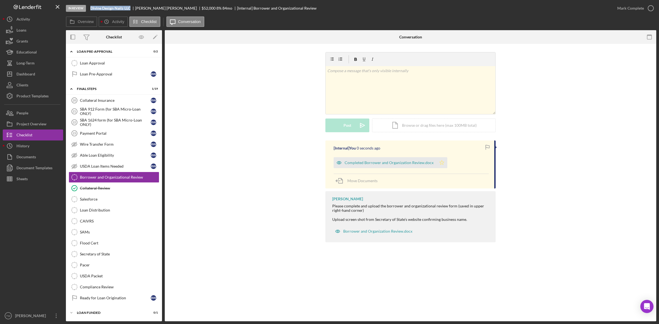
click at [441, 163] on polygon "button" at bounding box center [441, 162] width 5 height 4
click at [630, 10] on div "Mark Complete" at bounding box center [630, 8] width 27 height 11
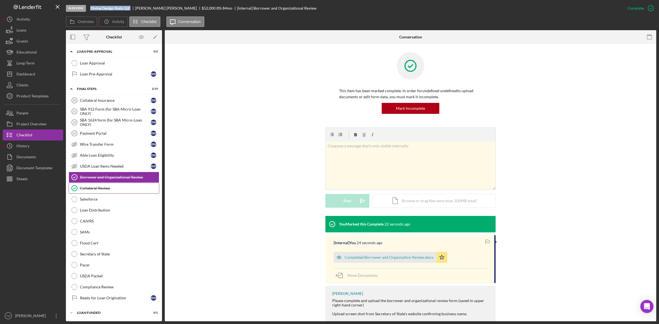
click at [122, 188] on div "Collateral Review" at bounding box center [119, 188] width 79 height 4
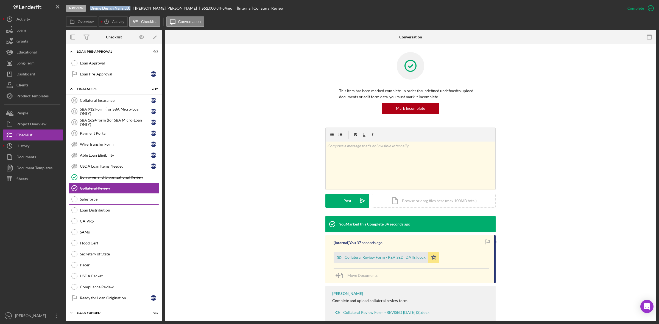
click at [123, 202] on link "Salesforce Salesforce" at bounding box center [114, 199] width 91 height 11
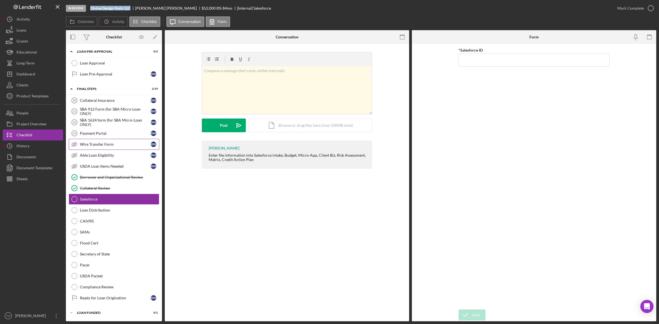
scroll to position [492, 0]
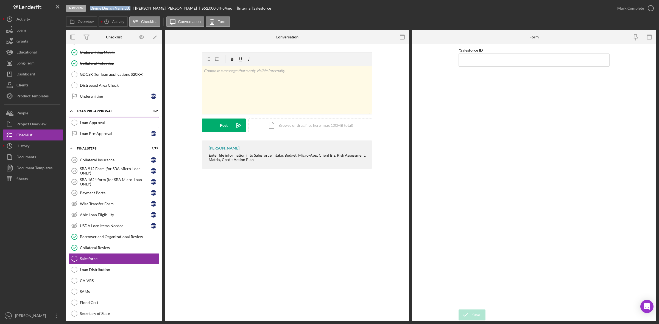
click at [106, 128] on link "Loan Approval Loan Approval" at bounding box center [114, 122] width 91 height 11
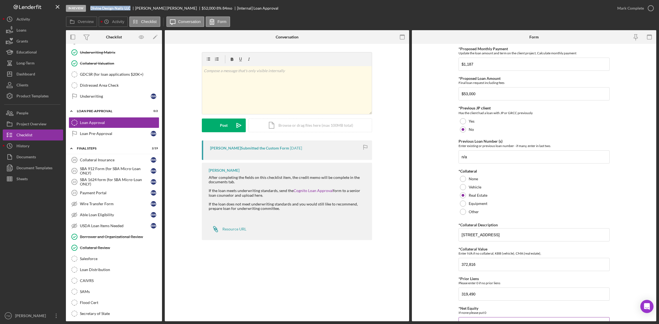
scroll to position [148, 0]
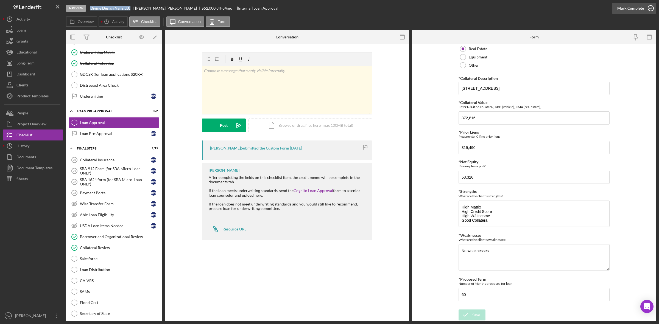
click at [629, 8] on div "Mark Complete" at bounding box center [630, 8] width 27 height 11
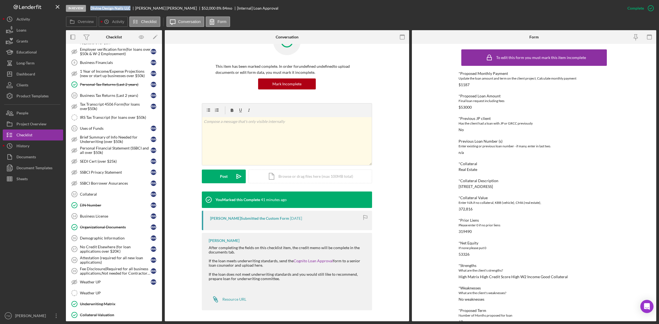
scroll to position [0, 0]
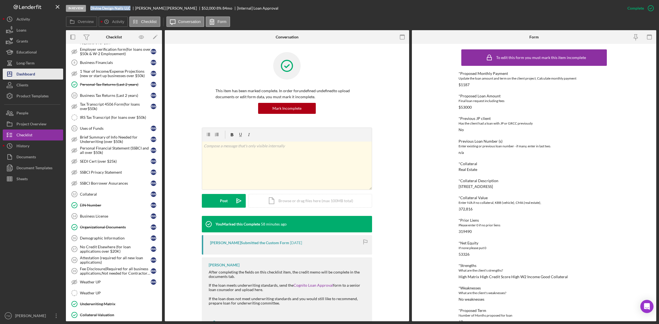
click at [29, 71] on div "Dashboard" at bounding box center [25, 75] width 19 height 12
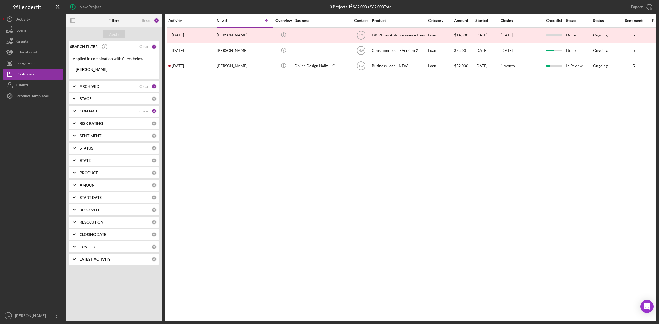
click at [104, 71] on input "[PERSON_NAME]" at bounding box center [114, 69] width 82 height 11
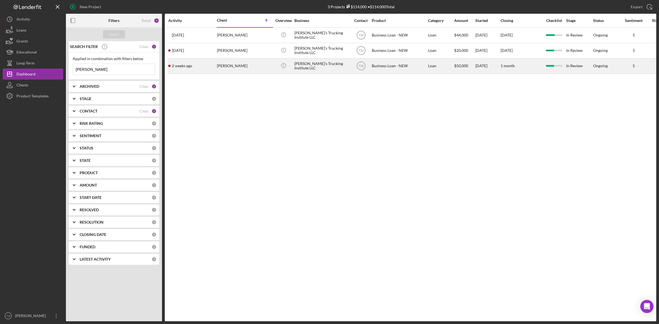
type input "[PERSON_NAME]"
click at [239, 73] on div "[PERSON_NAME]" at bounding box center [244, 66] width 55 height 15
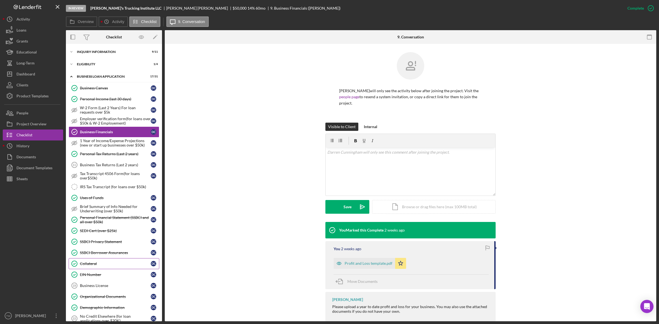
click at [95, 266] on div "Collateral" at bounding box center [115, 264] width 71 height 4
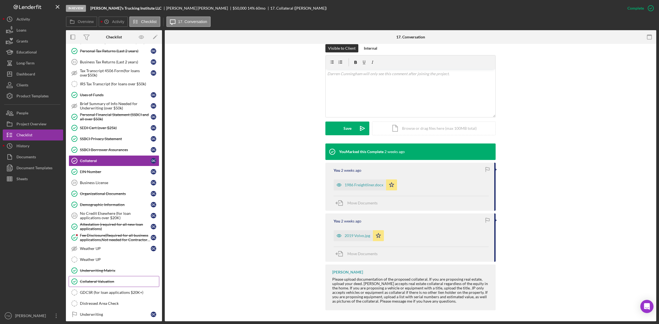
scroll to position [148, 0]
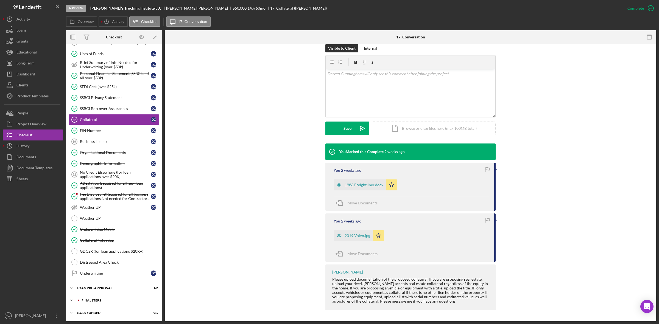
click at [98, 299] on div "FINAL STEPS" at bounding box center [119, 300] width 74 height 3
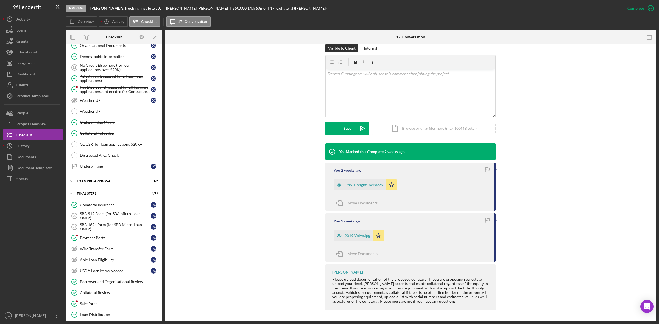
scroll to position [320, 0]
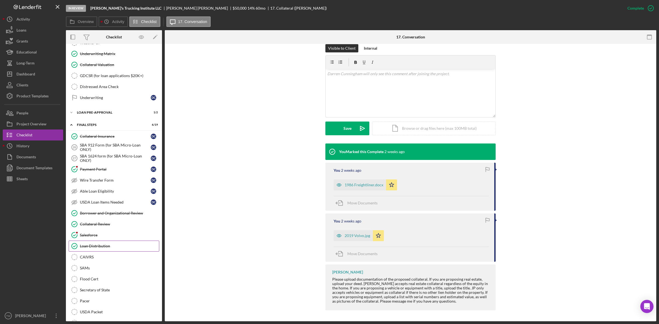
click at [114, 248] on div "Loan Distribution" at bounding box center [119, 246] width 79 height 4
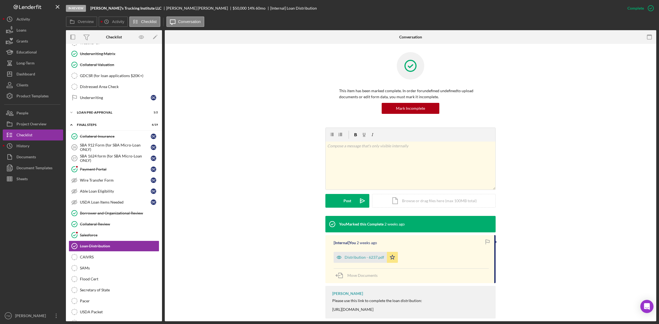
scroll to position [9, 0]
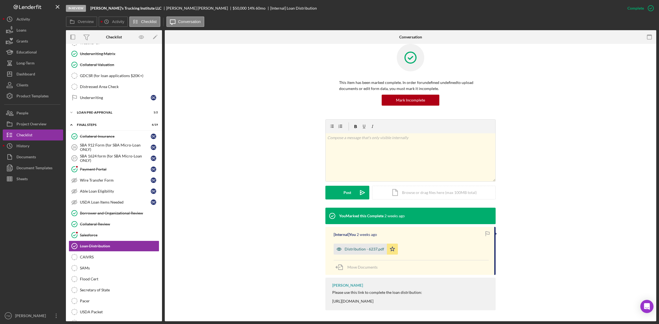
click at [364, 253] on div "Distribution - 6237.pdf" at bounding box center [359, 249] width 53 height 11
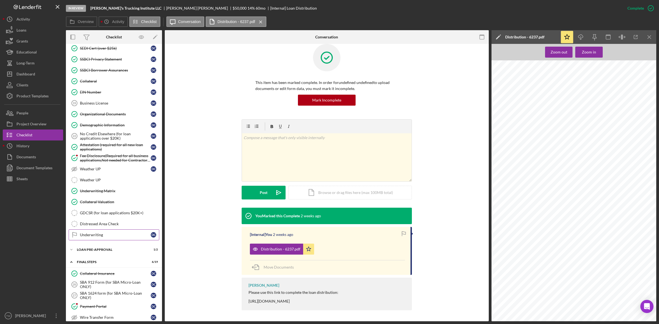
scroll to position [148, 0]
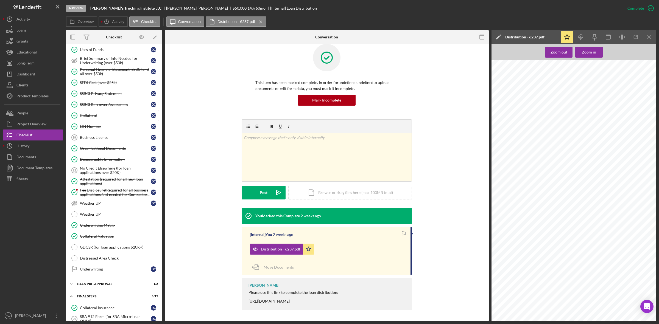
click at [91, 117] on div "Collateral" at bounding box center [115, 115] width 71 height 4
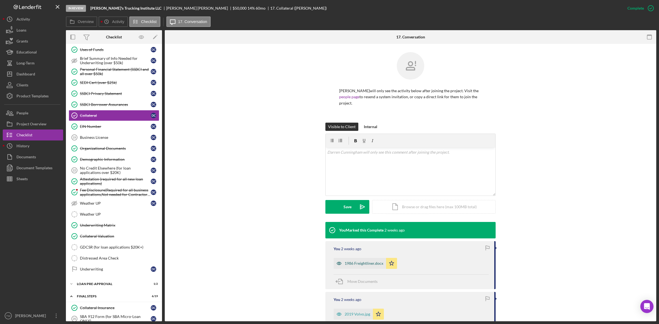
click at [367, 264] on div "1986 Freightliner.docx" at bounding box center [363, 263] width 39 height 4
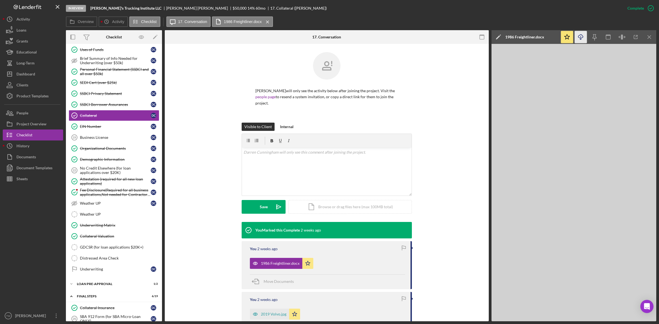
click at [582, 37] on icon "button" at bounding box center [580, 36] width 5 height 3
click at [463, 203] on div "Visible to Client Internal v Color teal Color pink Remove color Add row above A…" at bounding box center [326, 172] width 307 height 99
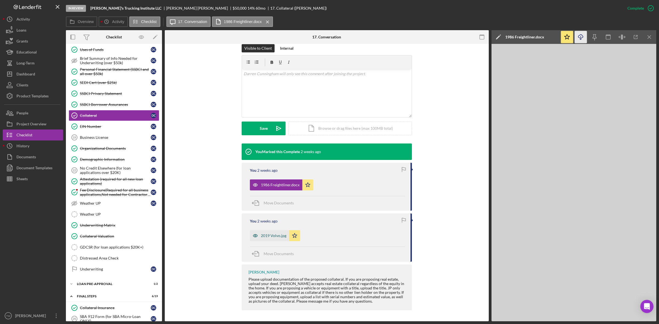
click at [268, 231] on div "2019 Volvo.jpg" at bounding box center [269, 235] width 39 height 11
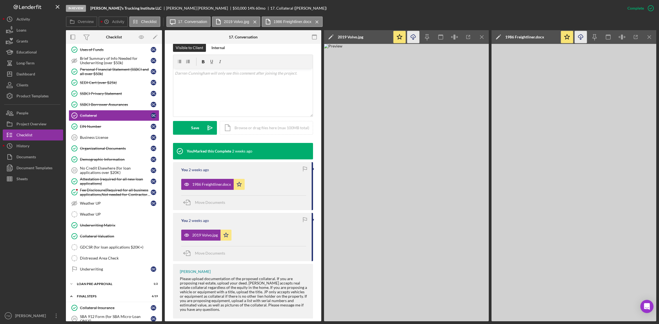
click at [415, 36] on icon "button" at bounding box center [413, 36] width 5 height 3
click at [414, 38] on icon "button" at bounding box center [413, 36] width 5 height 3
click at [30, 78] on div "Dashboard" at bounding box center [25, 75] width 19 height 12
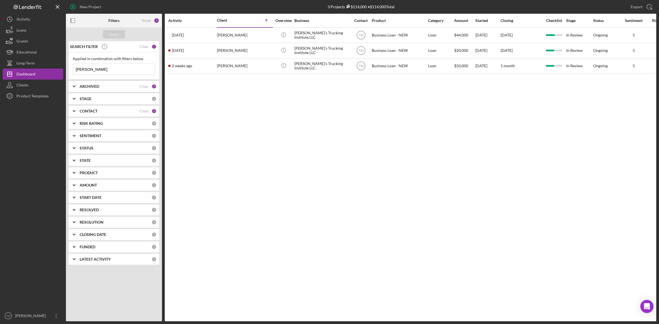
click at [106, 72] on input "[PERSON_NAME]" at bounding box center [114, 69] width 82 height 11
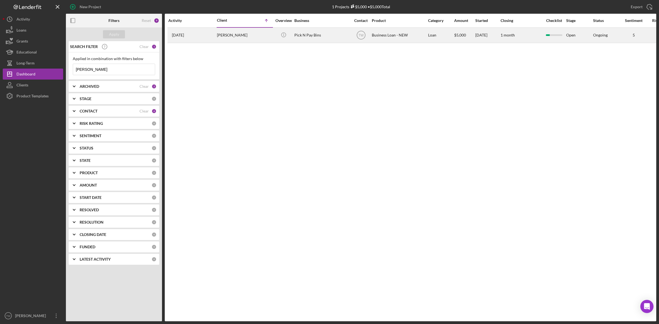
type input "[PERSON_NAME]"
click at [285, 37] on icon "Icon/Info" at bounding box center [283, 35] width 12 height 12
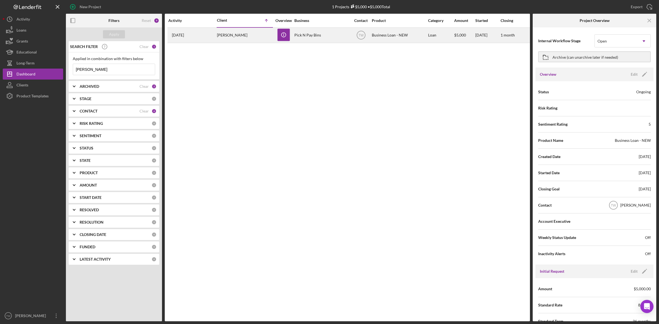
click at [231, 33] on div "[PERSON_NAME]" at bounding box center [244, 35] width 55 height 15
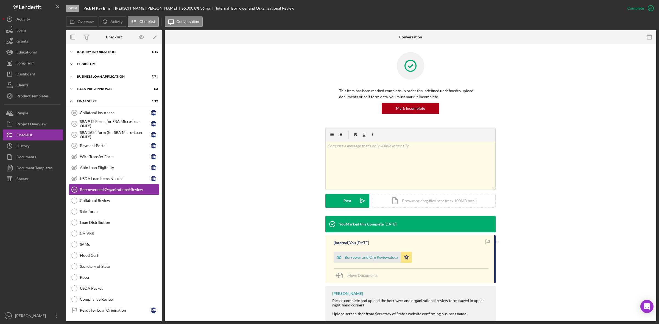
click at [103, 68] on div "Icon/Expander ELIGIBILITY 1 / 4" at bounding box center [114, 64] width 96 height 11
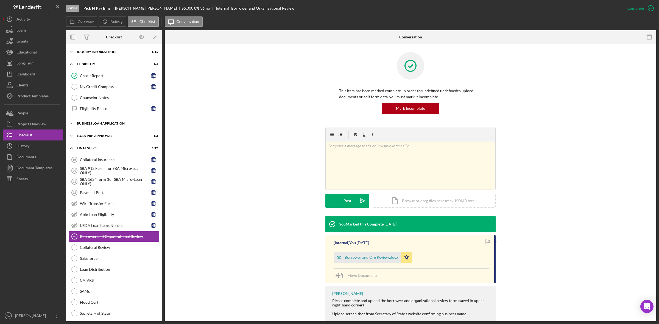
click at [105, 123] on div "BUSINESS LOAN APPLICATION" at bounding box center [116, 123] width 78 height 3
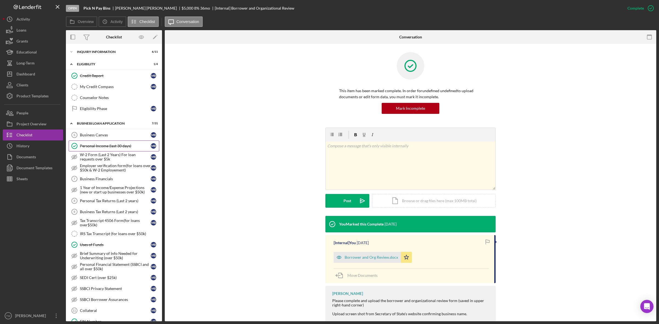
click at [104, 148] on div "Personal Income (last 30 days)" at bounding box center [115, 146] width 71 height 4
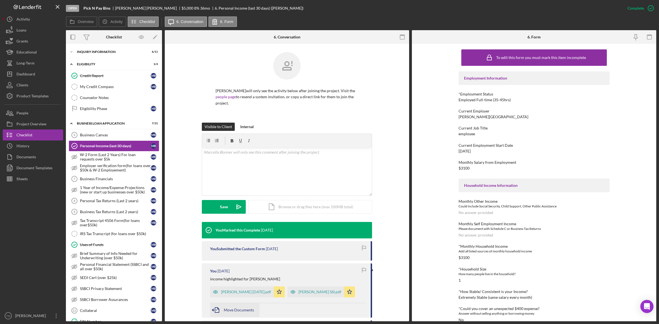
scroll to position [103, 0]
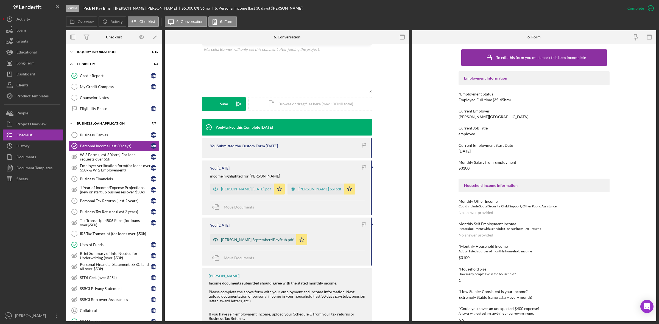
click at [257, 241] on div "[PERSON_NAME] September4PayStub.pdf" at bounding box center [257, 240] width 72 height 4
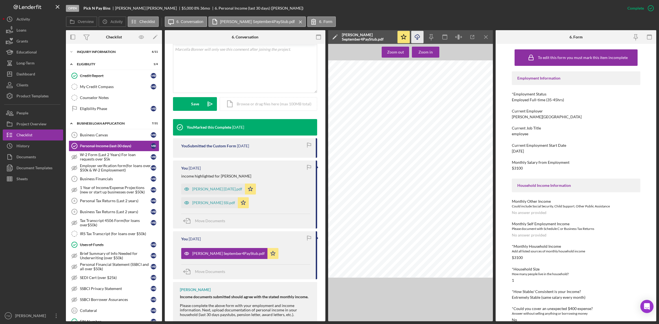
click at [419, 36] on icon "Icon/Download" at bounding box center [417, 37] width 12 height 12
click at [423, 51] on div "Zoom in" at bounding box center [425, 52] width 14 height 11
